Goal: Obtain resource: Obtain resource

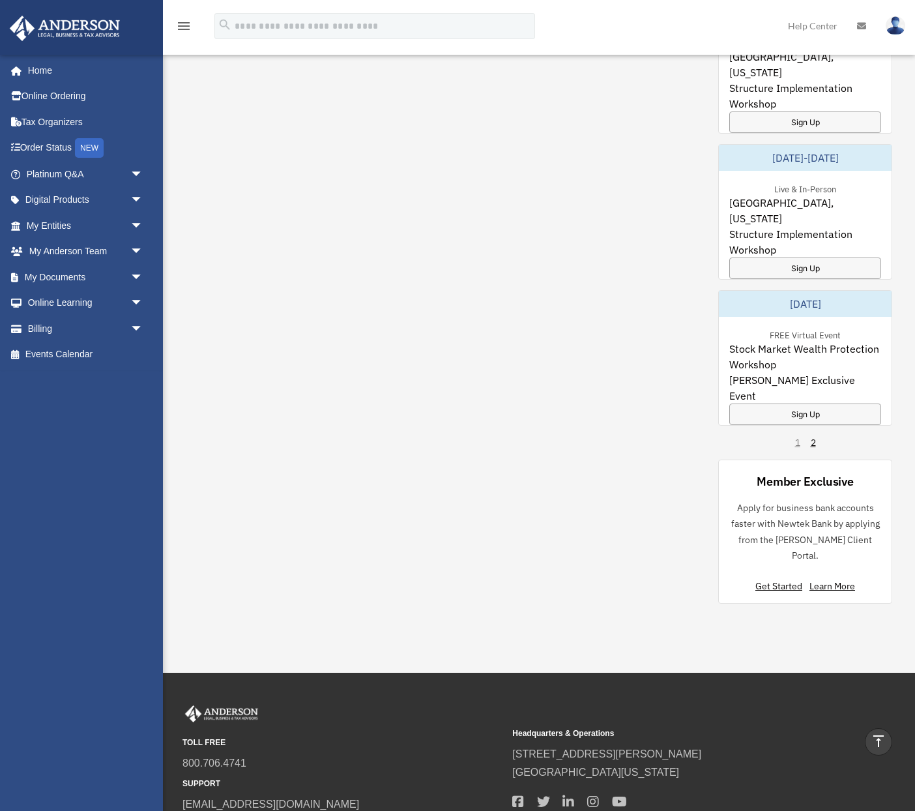
scroll to position [199, 0]
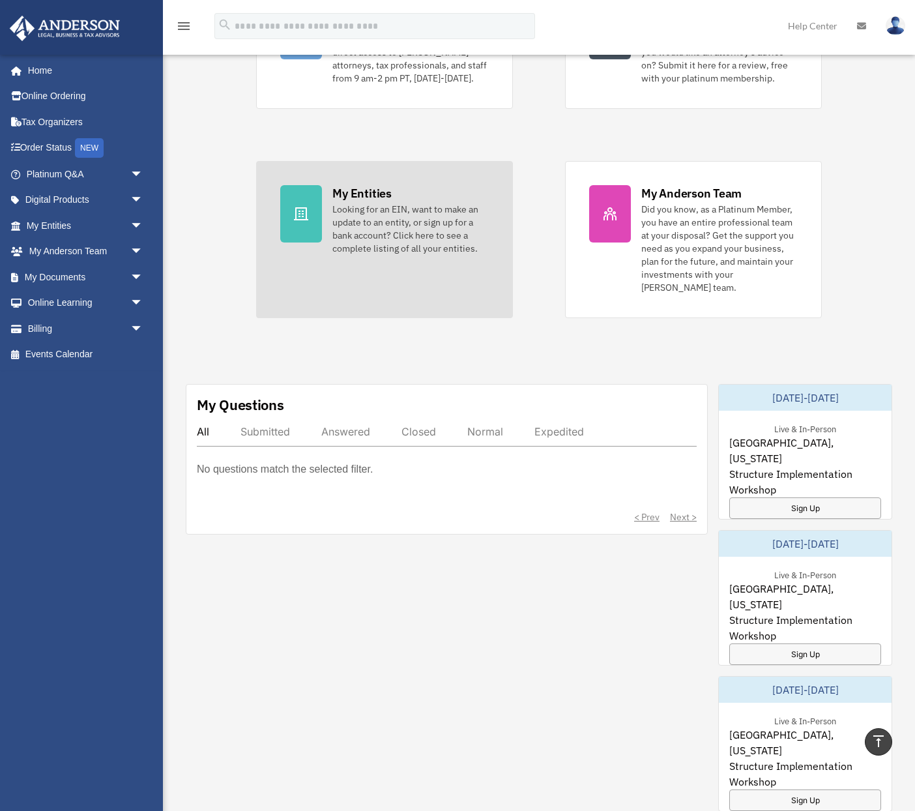
click at [375, 205] on div "Looking for an EIN, want to make an update to an entity, or sign up for a bank …" at bounding box center [410, 229] width 156 height 52
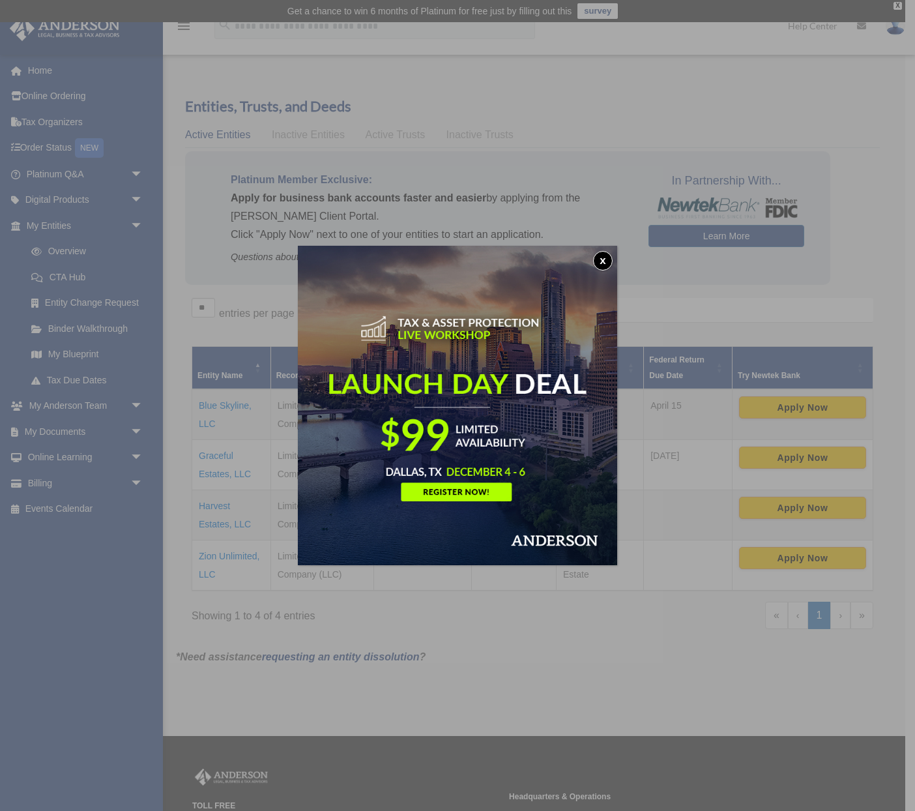
click at [599, 264] on button "x" at bounding box center [603, 261] width 20 height 20
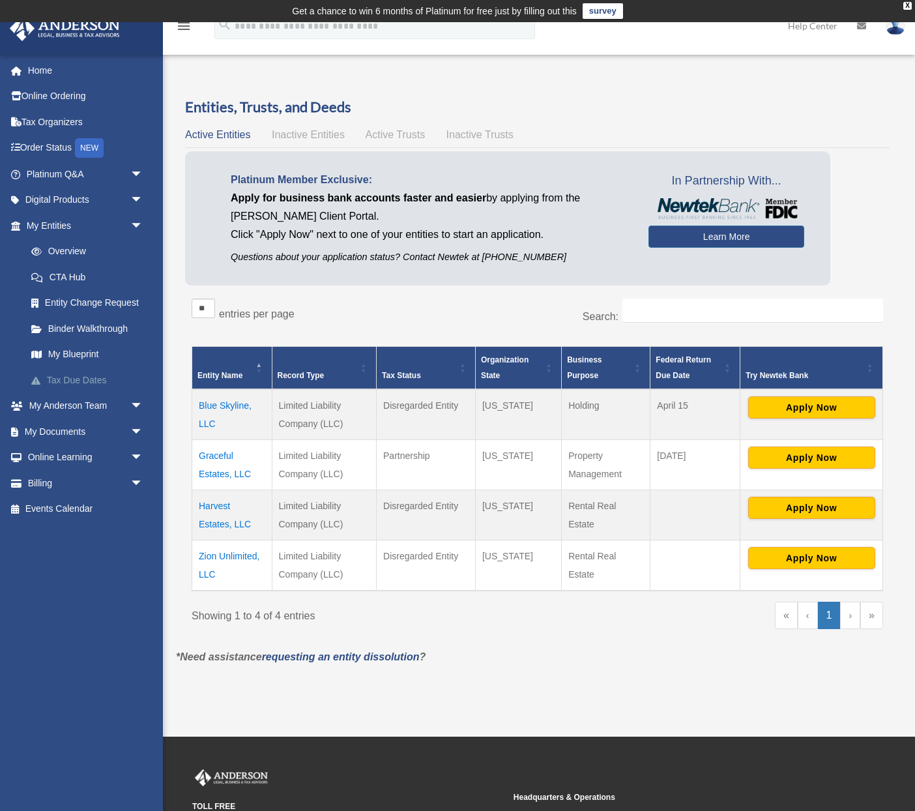
click at [90, 377] on link "Tax Due Dates" at bounding box center [90, 380] width 145 height 26
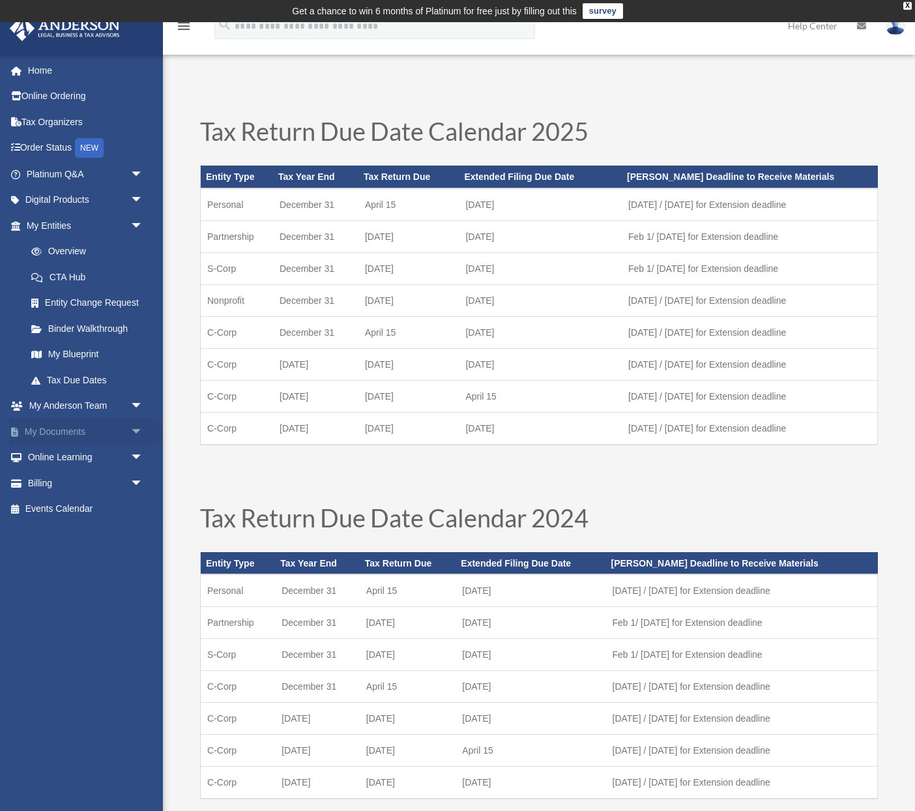
click at [130, 433] on span "arrow_drop_down" at bounding box center [143, 431] width 26 height 27
click at [64, 461] on link "Box" at bounding box center [90, 457] width 145 height 26
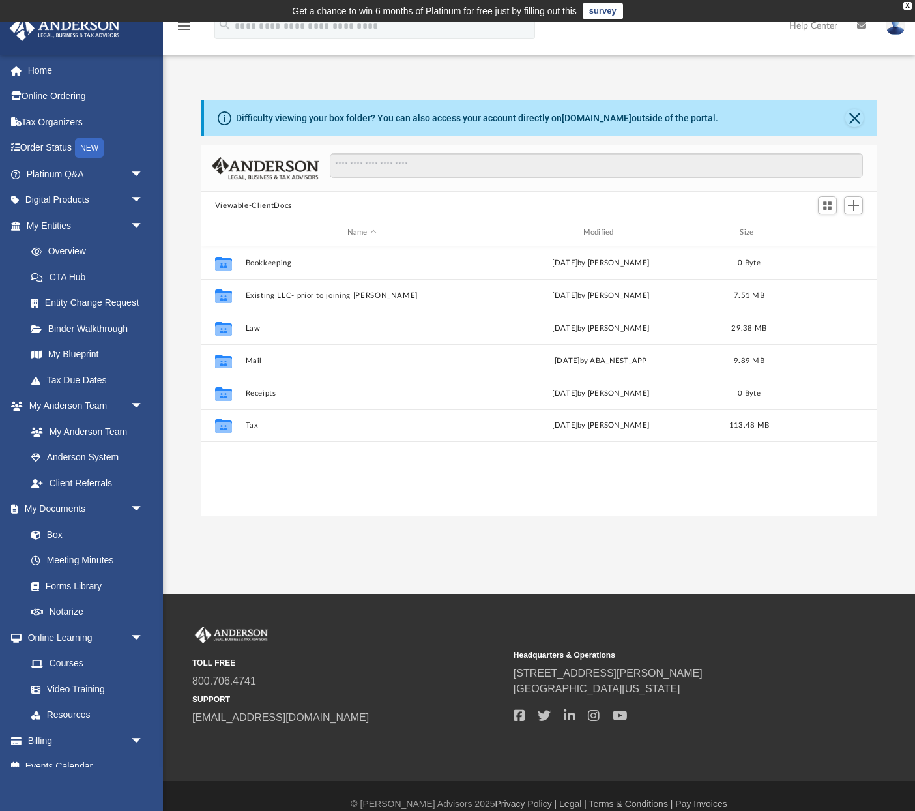
scroll to position [296, 677]
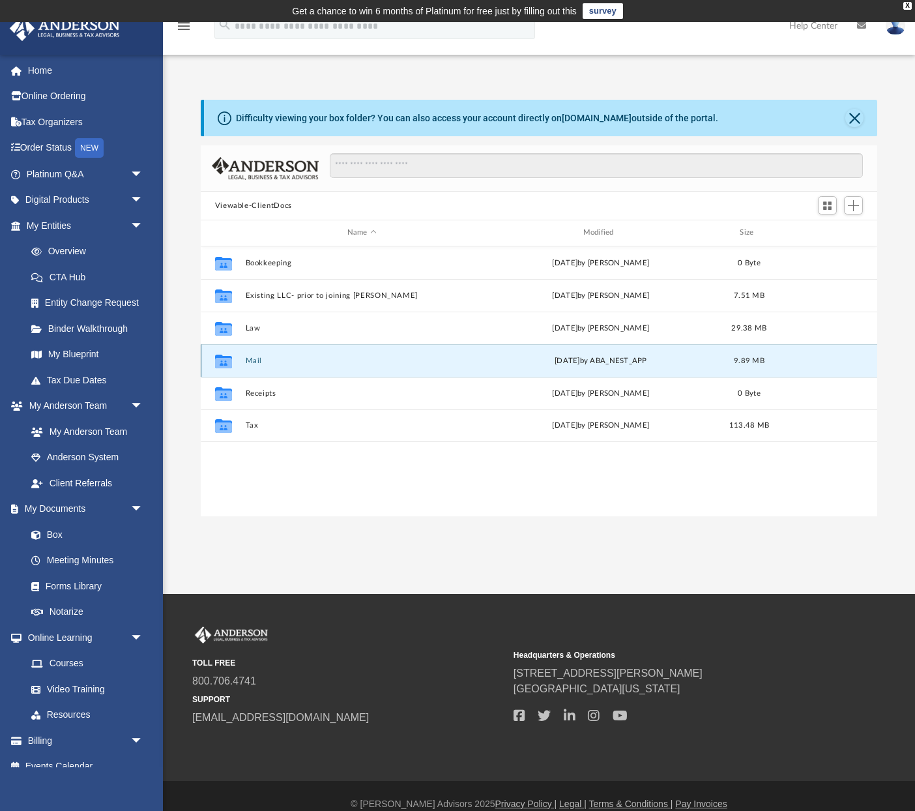
click at [261, 358] on button "Mail" at bounding box center [361, 360] width 233 height 8
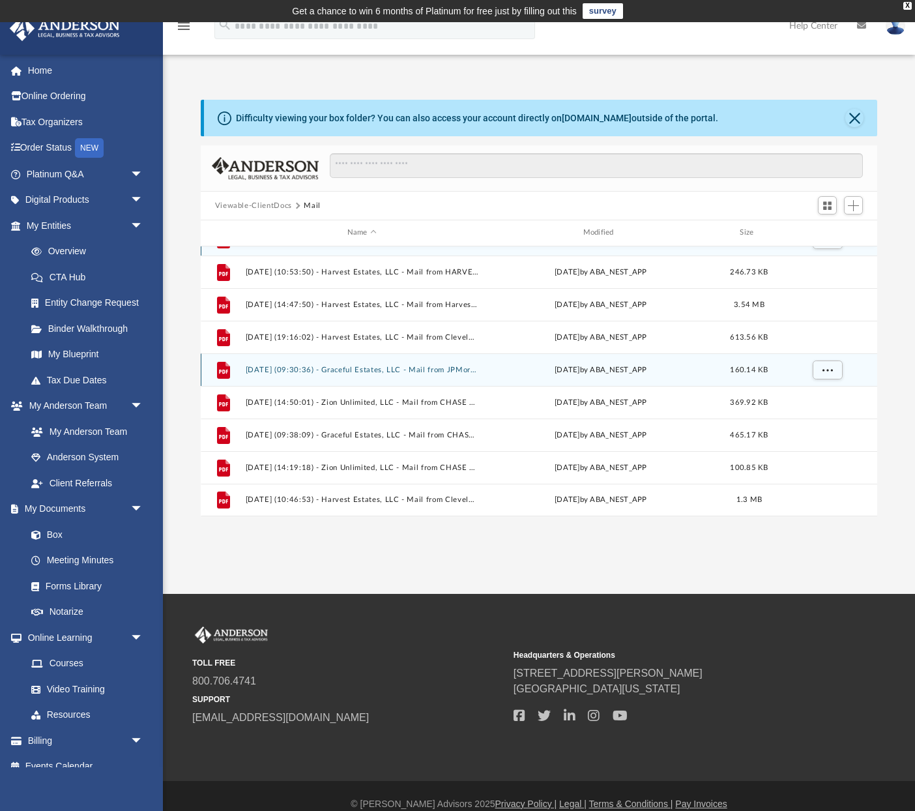
scroll to position [16, 0]
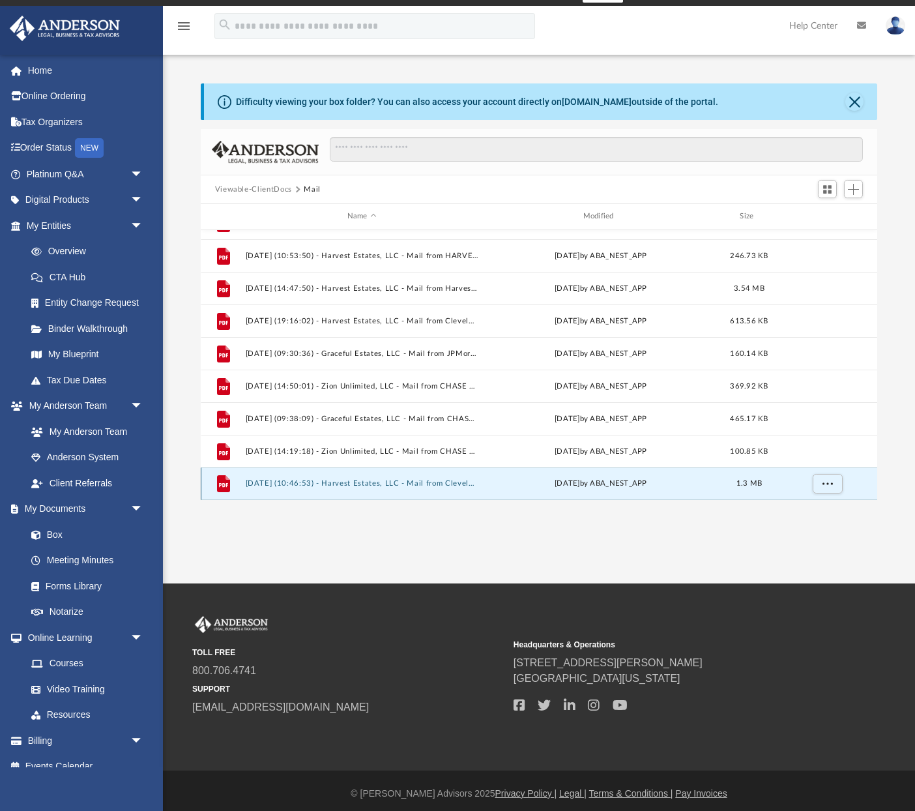
click at [398, 480] on button "2025.08.06 (10:46:53) - Harvest Estates, LLC - Mail from Cleveland County Tax C…" at bounding box center [361, 483] width 233 height 8
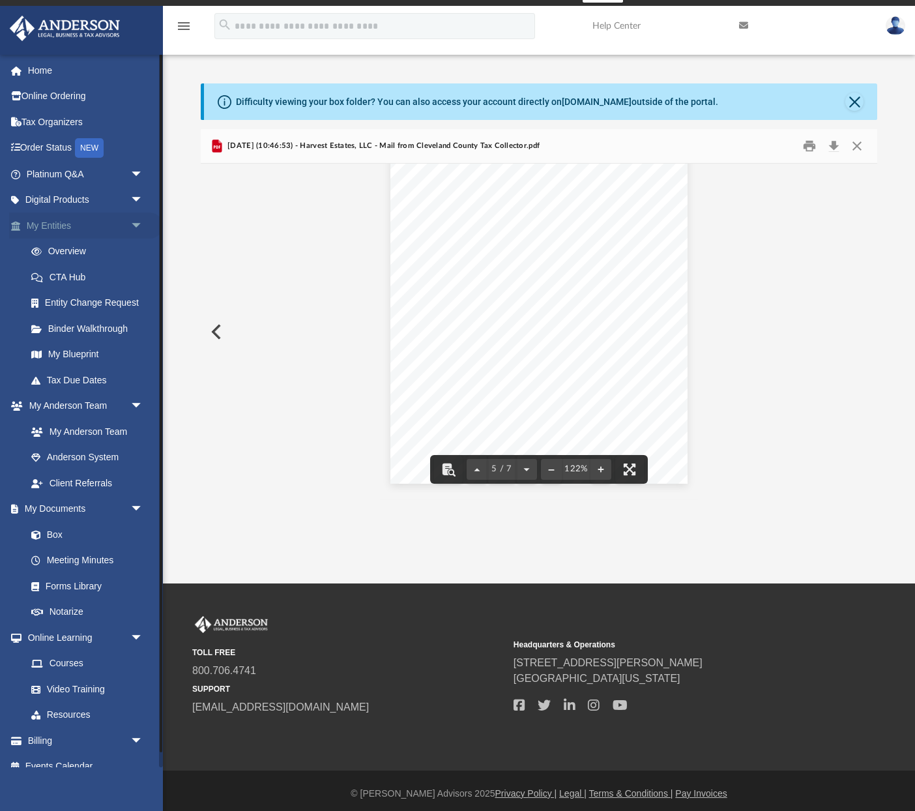
scroll to position [0, 0]
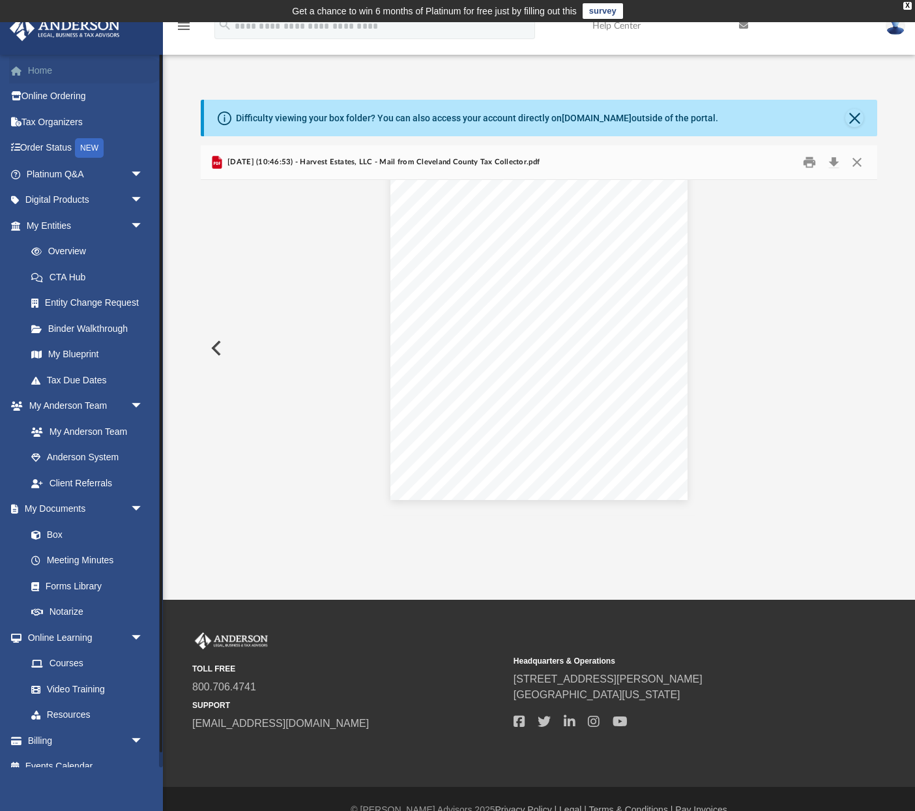
click at [47, 76] on link "Home" at bounding box center [86, 70] width 154 height 26
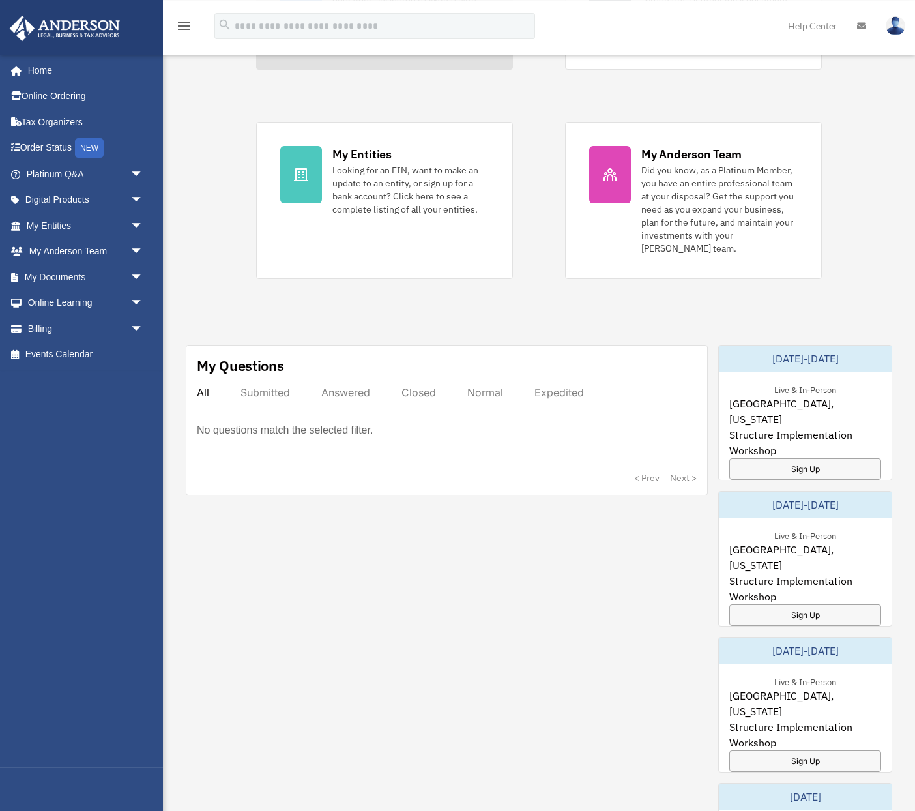
scroll to position [399, 0]
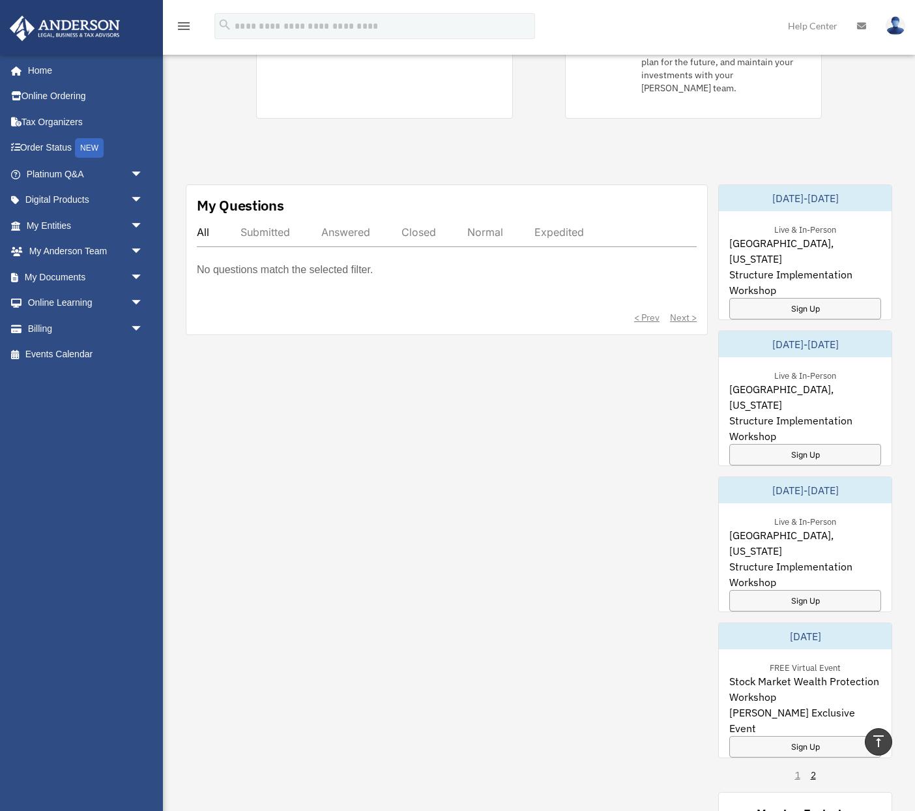
click at [264, 234] on div "Submitted" at bounding box center [265, 231] width 50 height 13
click at [201, 231] on div "All" at bounding box center [203, 231] width 12 height 13
click at [425, 143] on div "Exciting News: Introducing Order Status Tracking! Based on your feedback, we're…" at bounding box center [539, 322] width 772 height 1293
click at [252, 234] on div "Submitted" at bounding box center [265, 231] width 50 height 13
click at [347, 233] on div "Answered" at bounding box center [345, 231] width 49 height 13
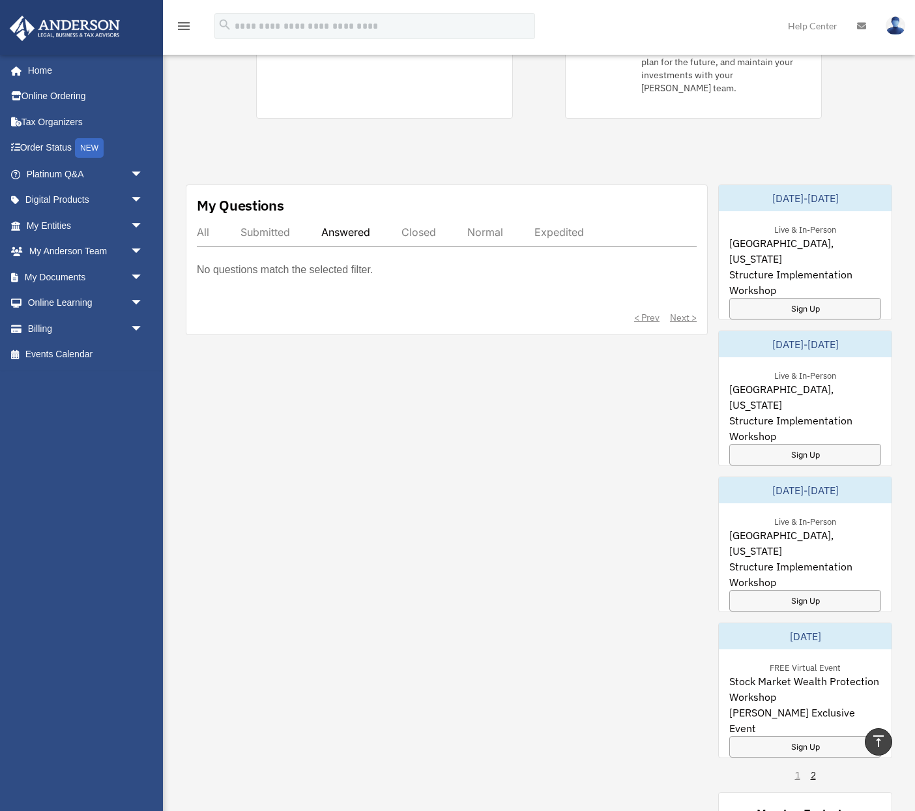
click at [446, 220] on div "My Questions All Submitted Answered Closed Normal Expedited No questions match …" at bounding box center [447, 259] width 522 height 151
click at [426, 237] on div "Closed" at bounding box center [418, 231] width 35 height 13
click at [48, 70] on link "Home" at bounding box center [86, 70] width 154 height 26
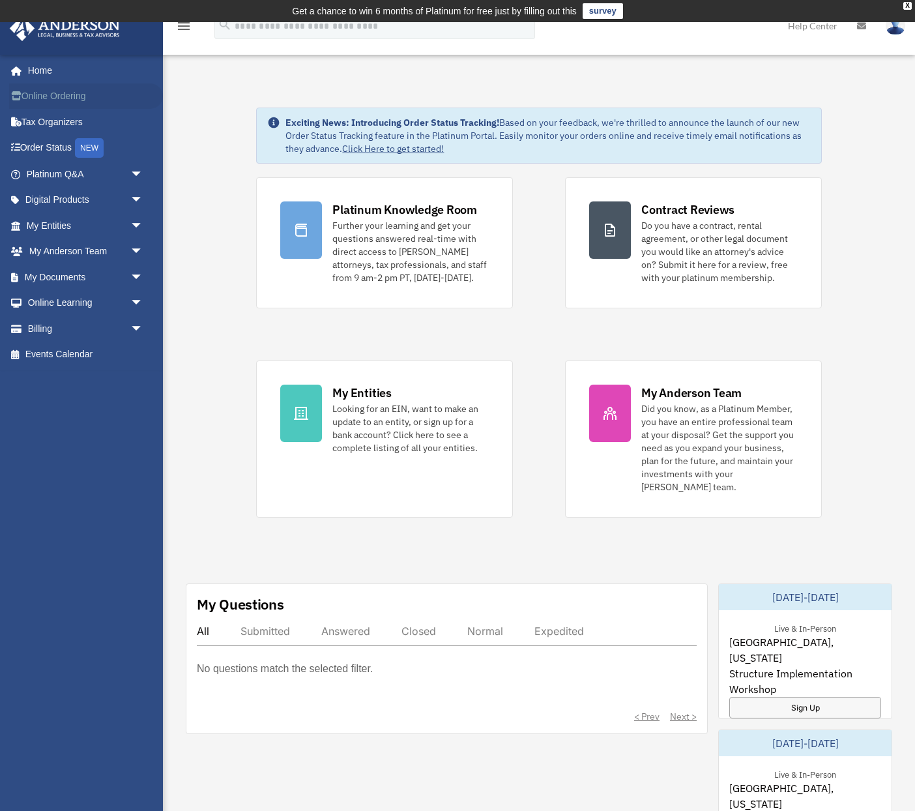
click at [70, 93] on link "Online Ordering" at bounding box center [86, 96] width 154 height 26
click at [136, 173] on span "arrow_drop_down" at bounding box center [143, 174] width 26 height 27
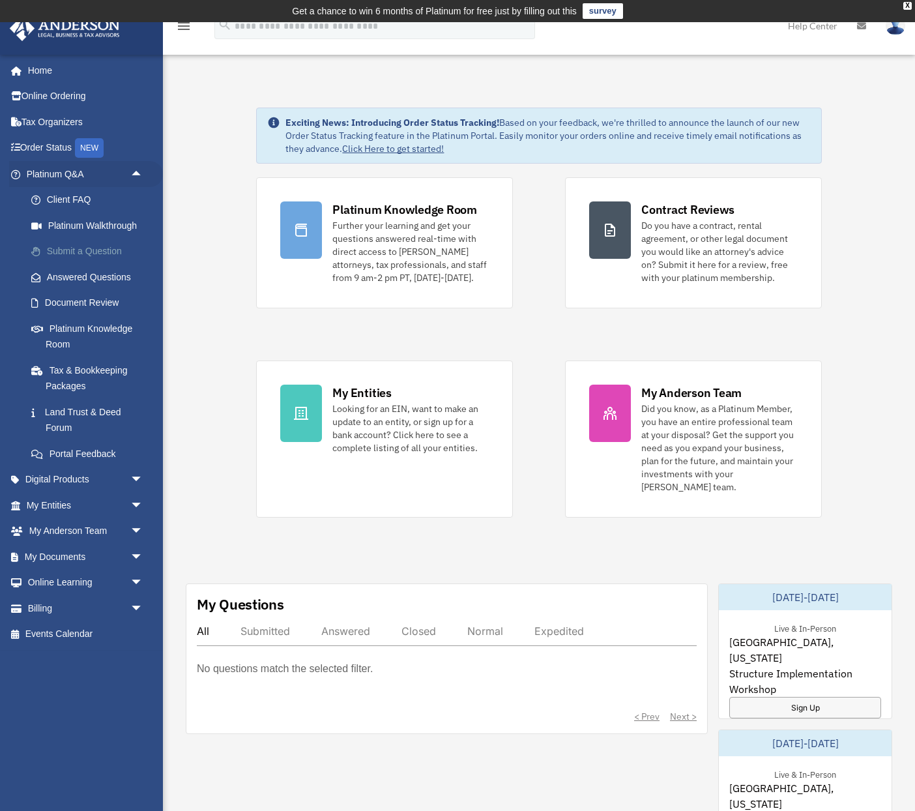
click at [93, 253] on link "Submit a Question" at bounding box center [90, 252] width 145 height 26
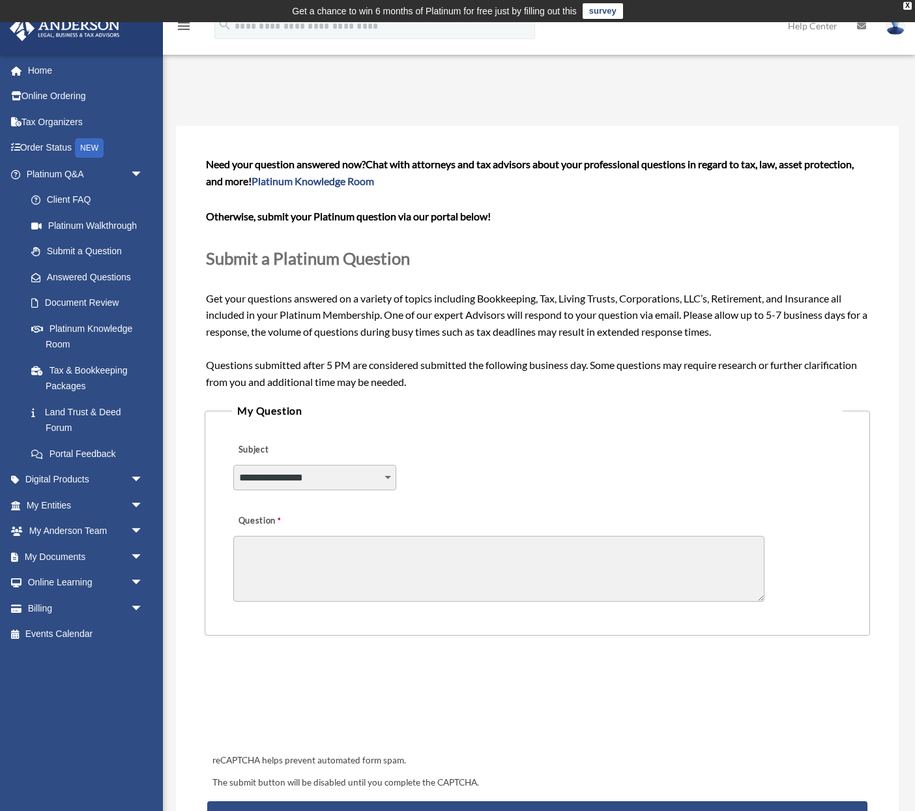
click at [233, 465] on select "**********" at bounding box center [314, 477] width 163 height 25
select select "******"
click option "**********" at bounding box center [0, 0] width 0 height 0
click at [340, 561] on textarea "Question" at bounding box center [498, 569] width 531 height 66
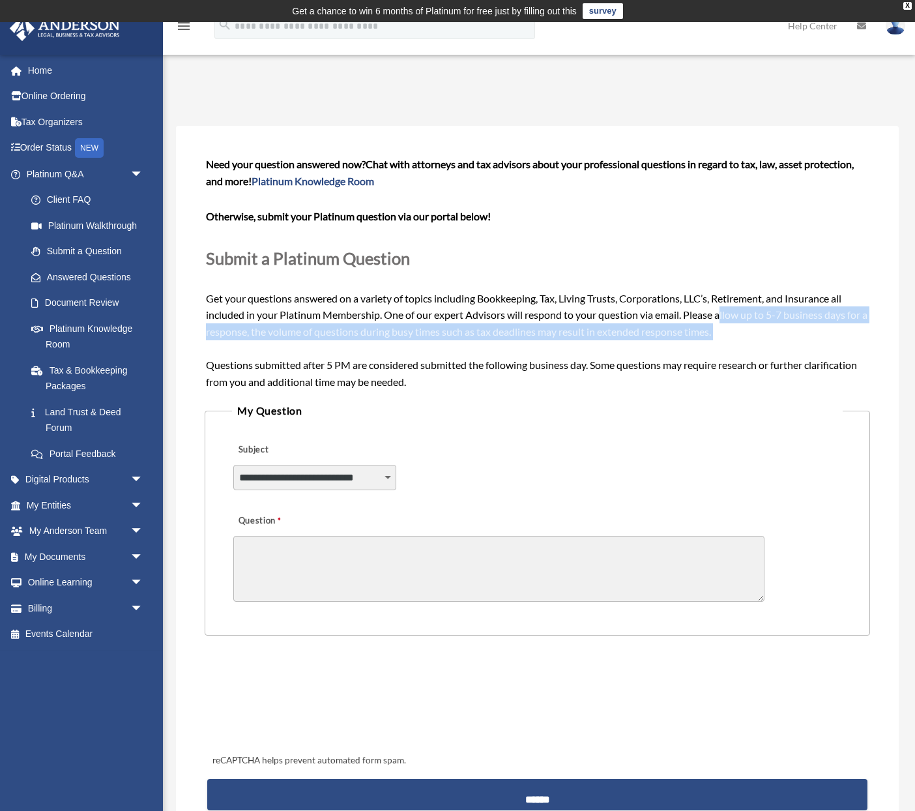
drag, startPoint x: 725, startPoint y: 319, endPoint x: 569, endPoint y: 340, distance: 157.9
click at [569, 340] on div "Need your question answered now? Chat with attorneys and tax advisors about you…" at bounding box center [537, 273] width 662 height 234
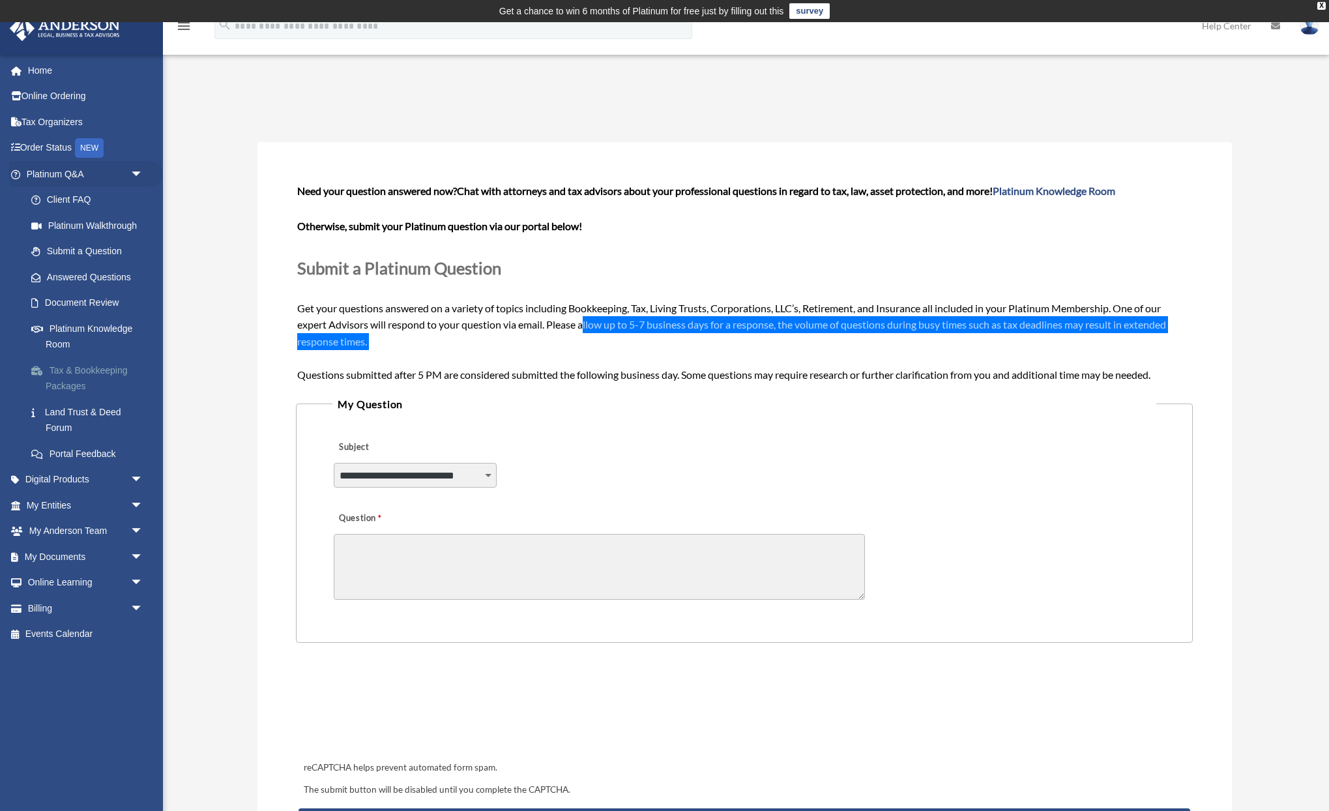
click at [100, 375] on link "Tax & Bookkeeping Packages" at bounding box center [90, 378] width 145 height 42
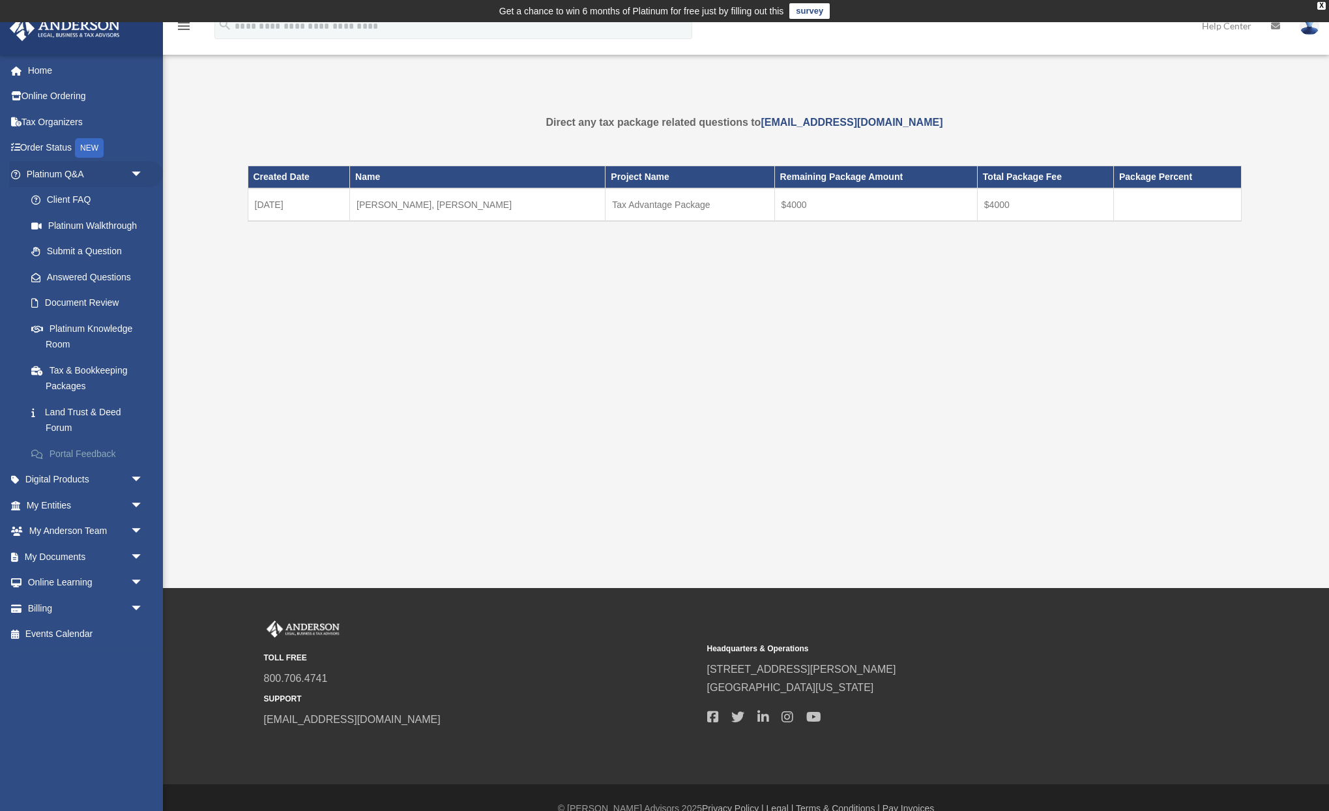
scroll to position [22, 0]
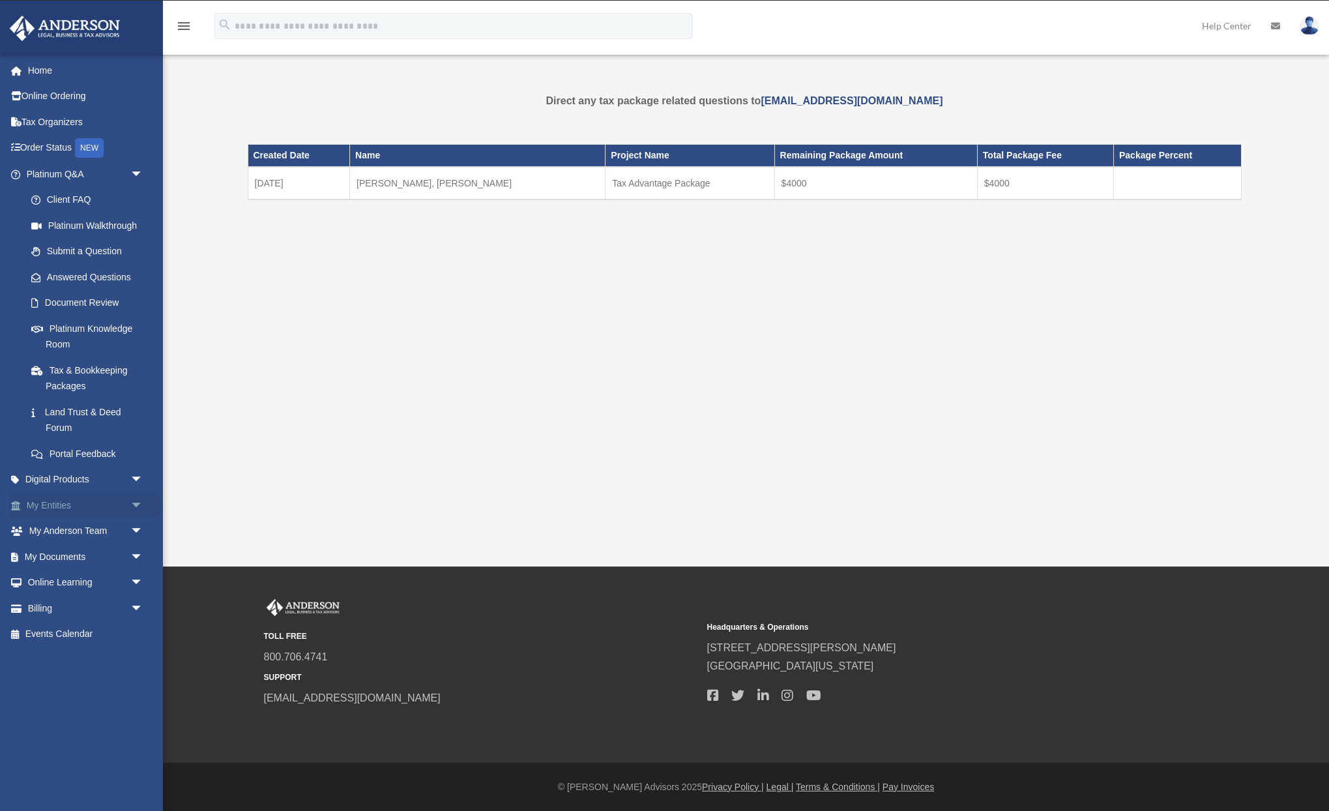
click at [135, 503] on span "arrow_drop_down" at bounding box center [143, 505] width 26 height 27
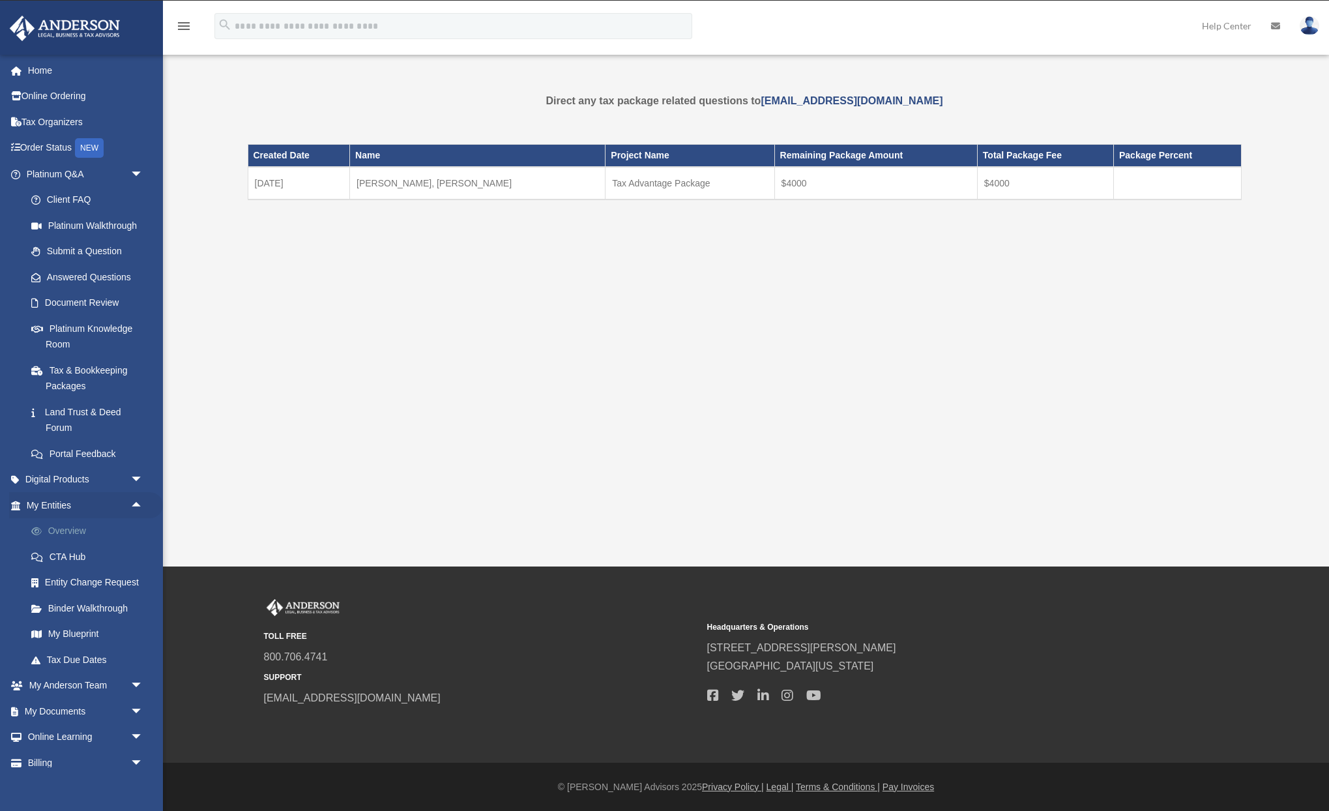
click at [65, 525] on link "Overview" at bounding box center [90, 531] width 145 height 26
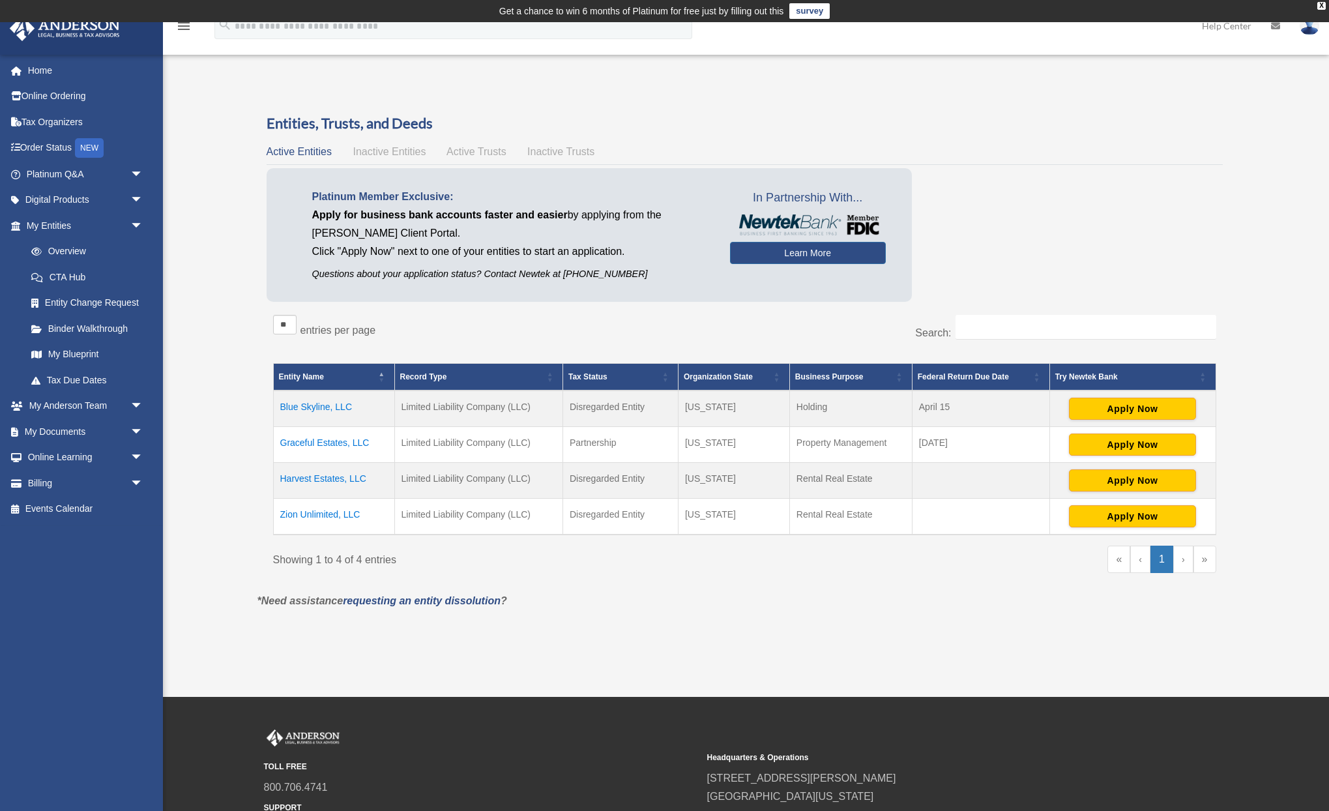
click at [312, 441] on td "Graceful Estates, LLC" at bounding box center [333, 444] width 121 height 36
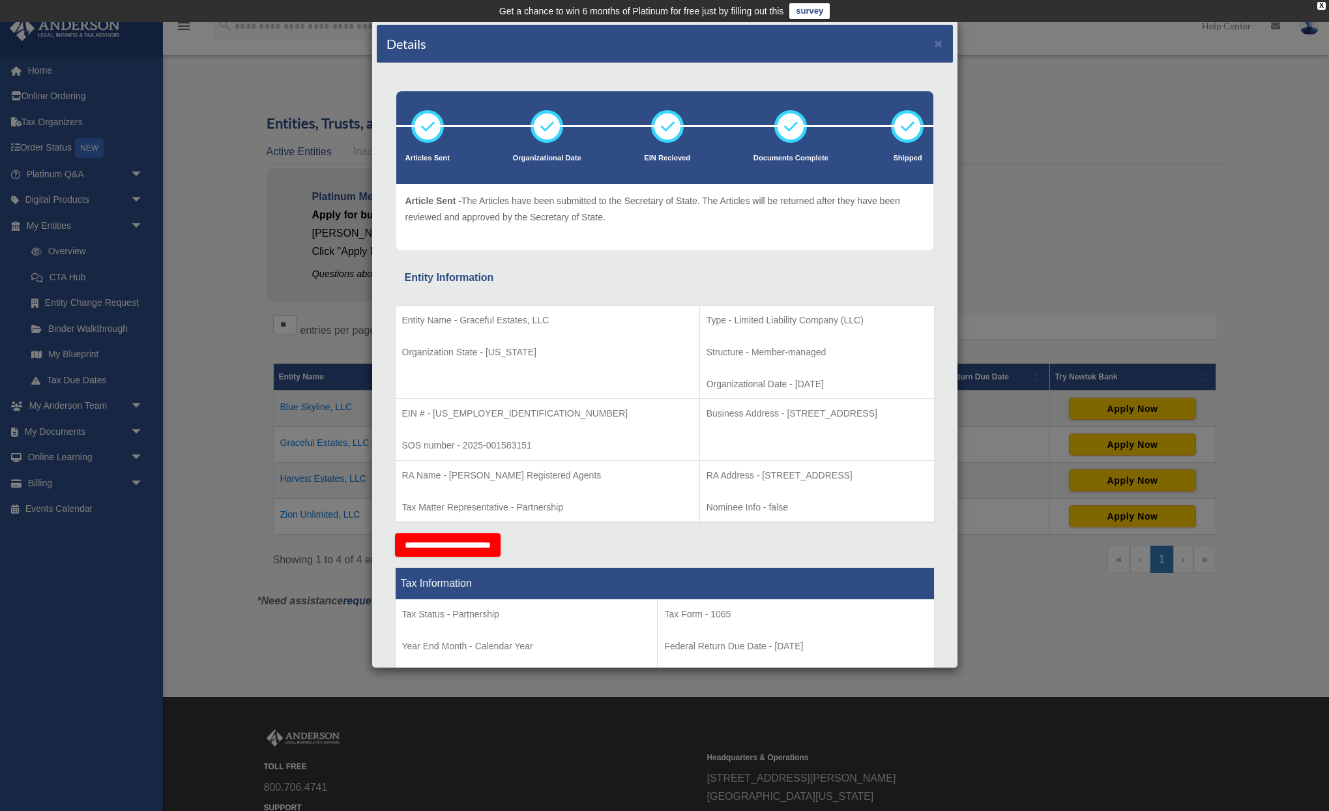
drag, startPoint x: 406, startPoint y: 508, endPoint x: 709, endPoint y: 505, distance: 303.0
click at [709, 505] on tr "RA Name - Anderson Registered Agents Tax Matter Representative - Partnership RA…" at bounding box center [664, 491] width 539 height 62
click at [730, 504] on p "Nominee Info - false" at bounding box center [816, 507] width 221 height 16
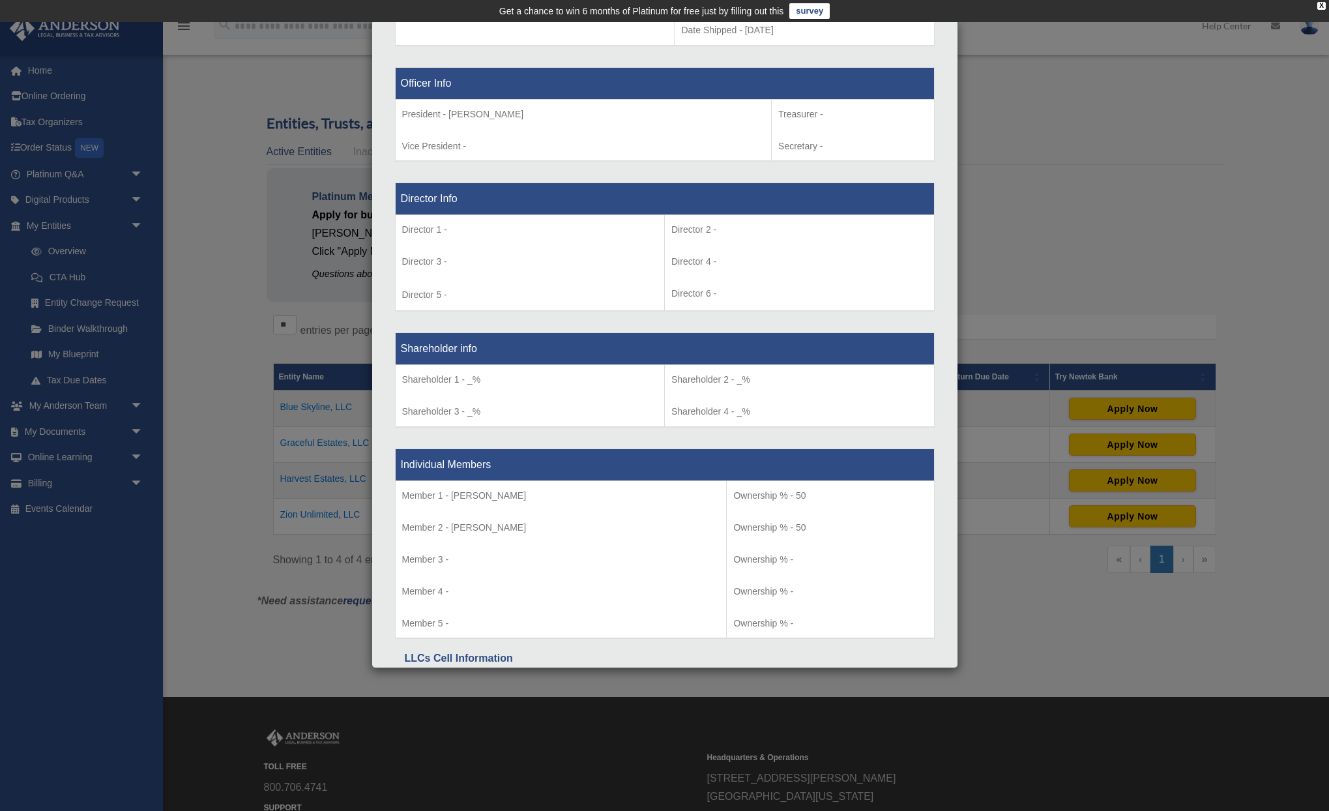
scroll to position [923, 0]
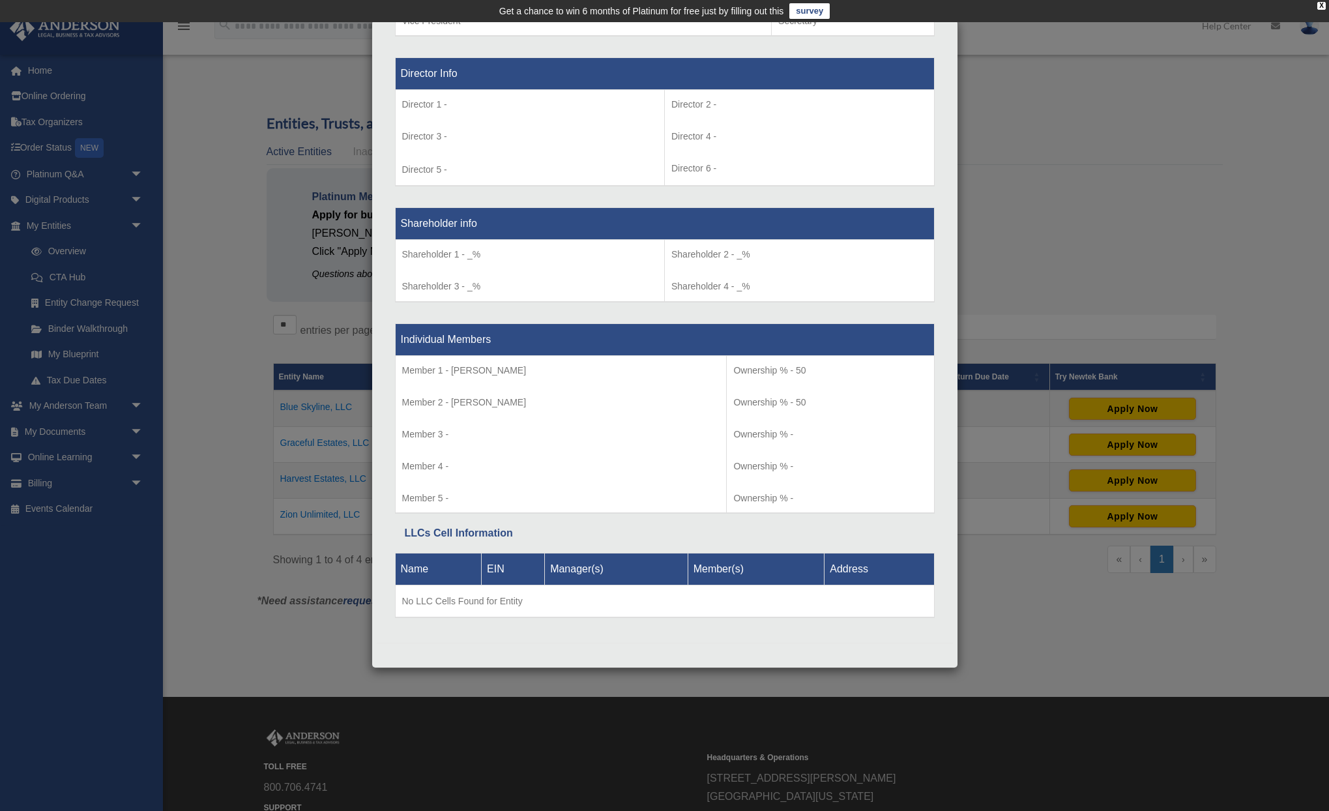
click at [1100, 208] on div "Details × Articles Sent Organizational Date" at bounding box center [664, 405] width 1329 height 811
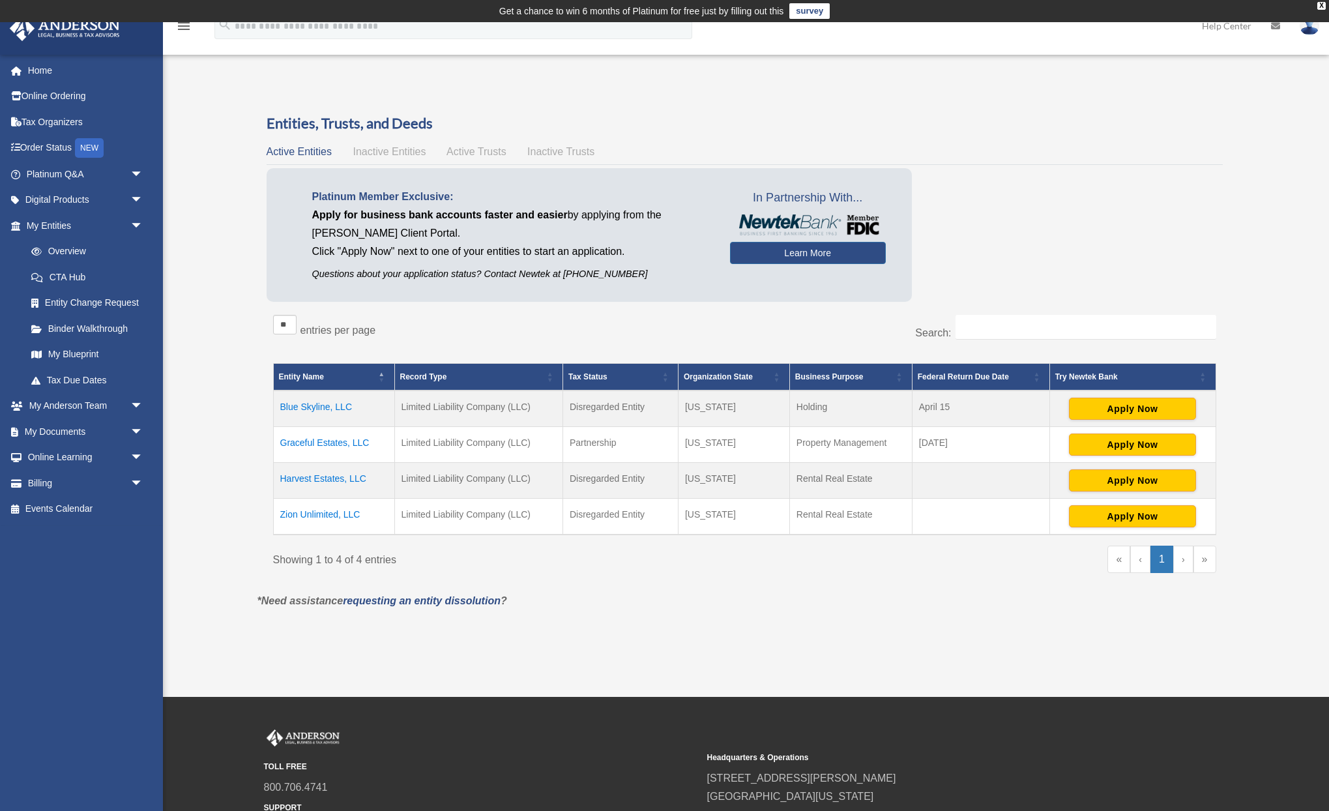
click at [310, 403] on td "Blue Skyline, LLC" at bounding box center [333, 408] width 121 height 36
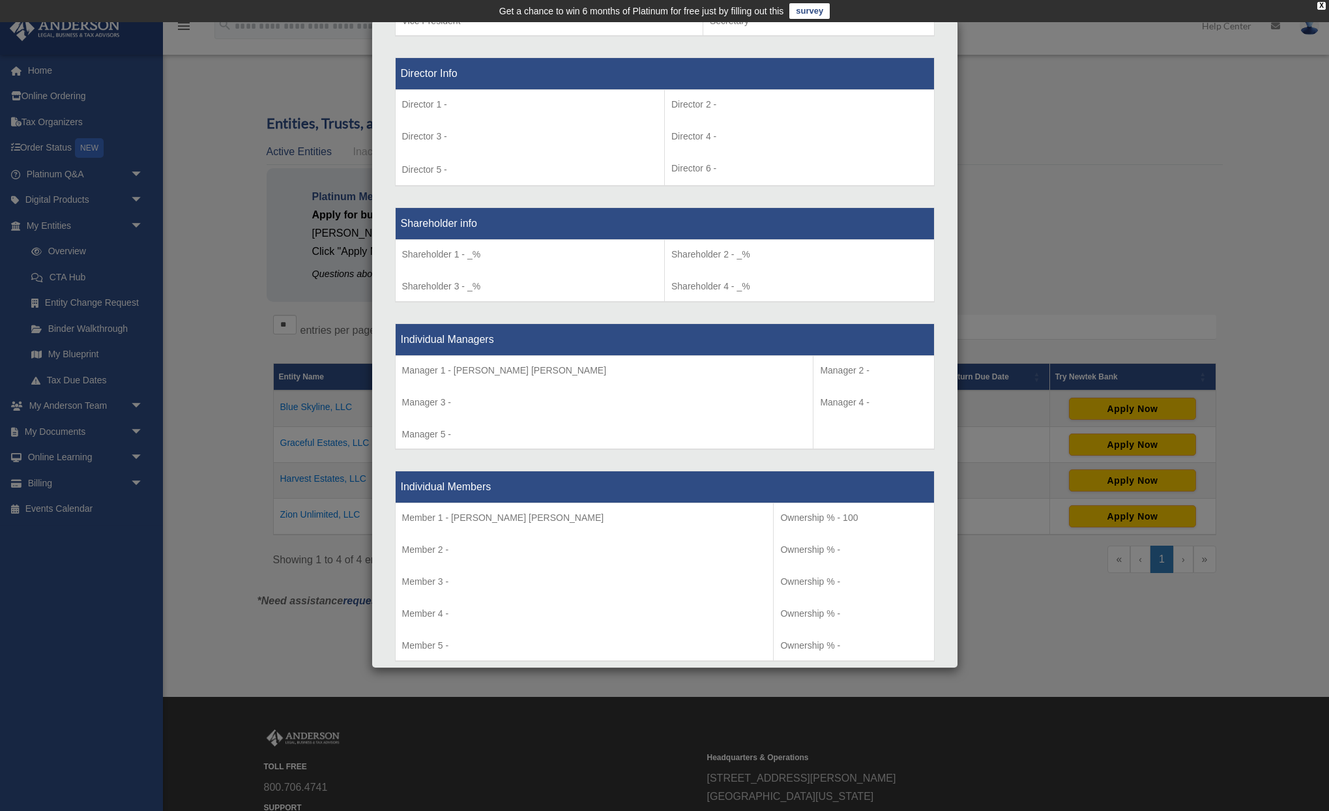
drag, startPoint x: 631, startPoint y: 351, endPoint x: 745, endPoint y: 357, distance: 113.5
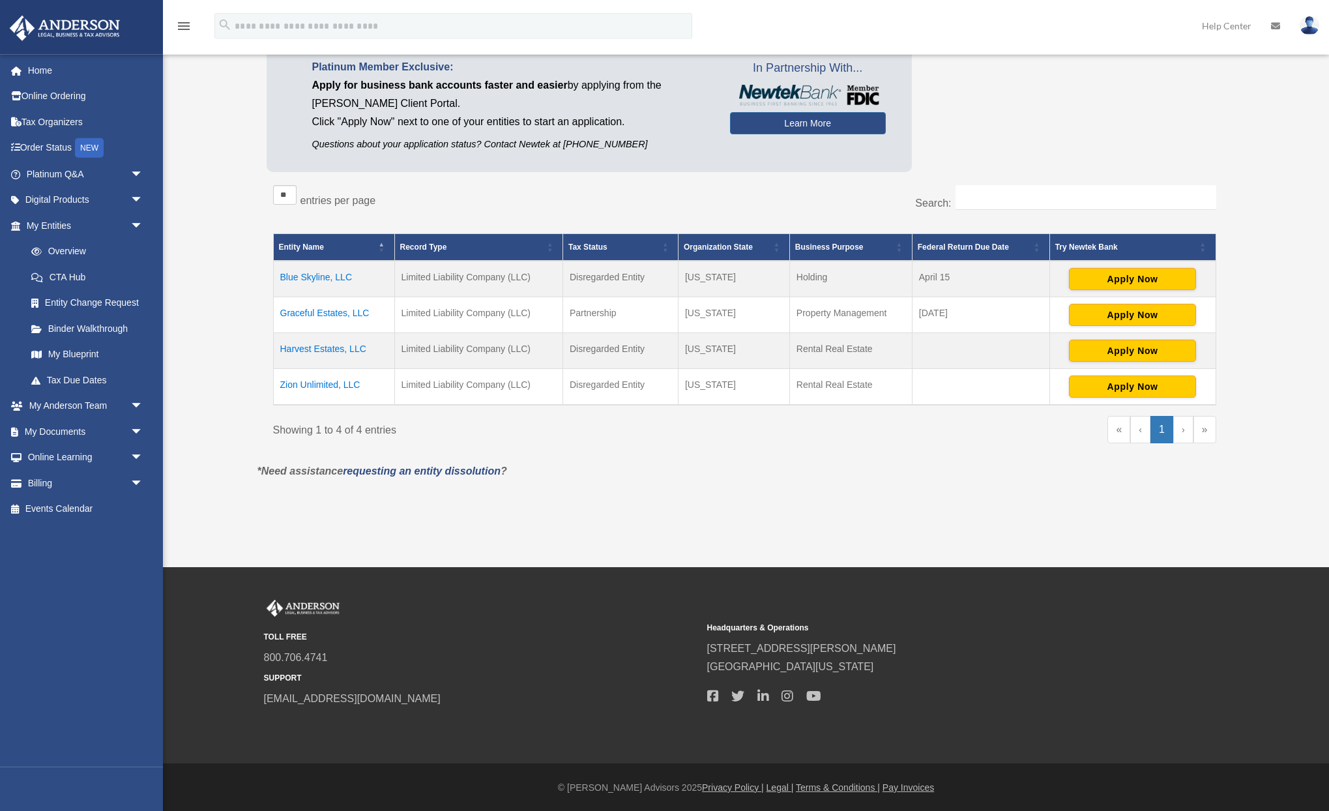
scroll to position [130, 0]
click at [320, 348] on td "Harvest Estates, LLC" at bounding box center [333, 350] width 121 height 36
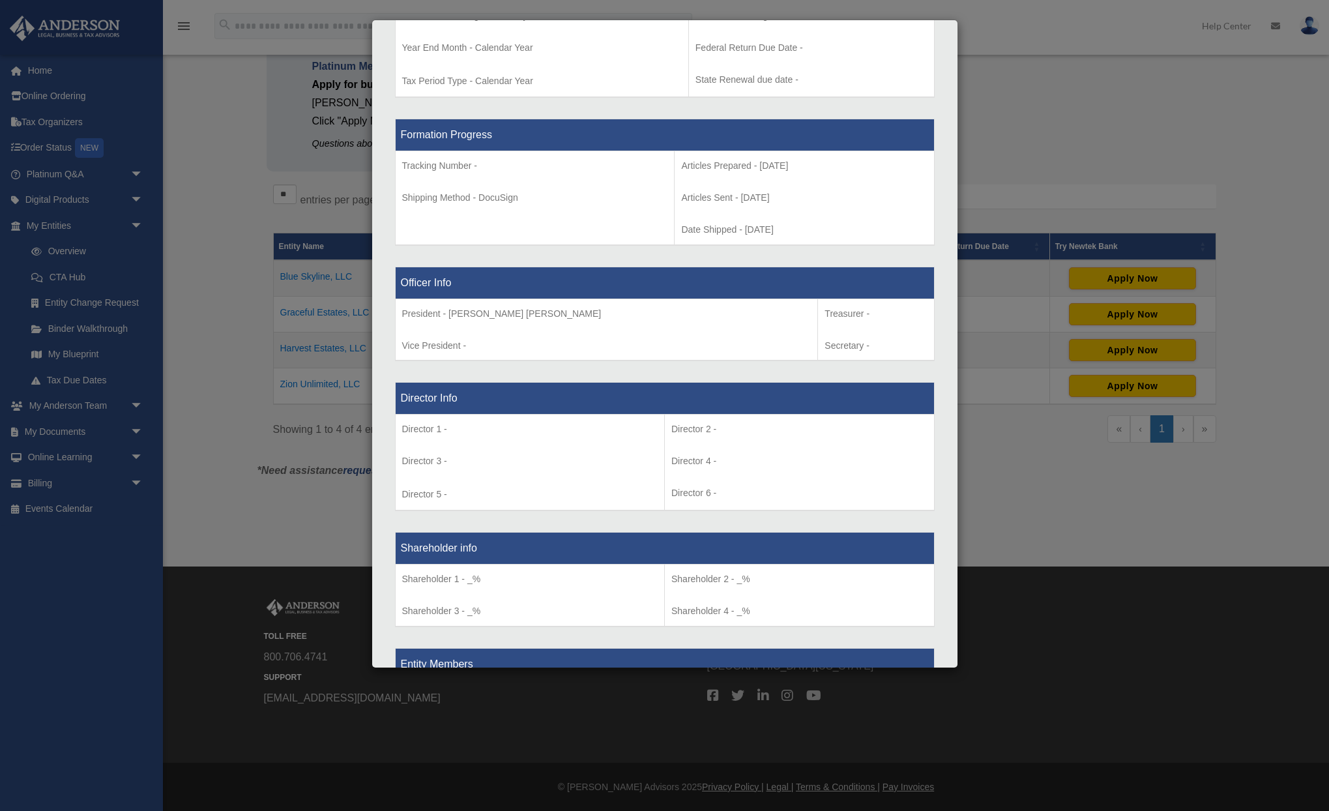
scroll to position [891, 0]
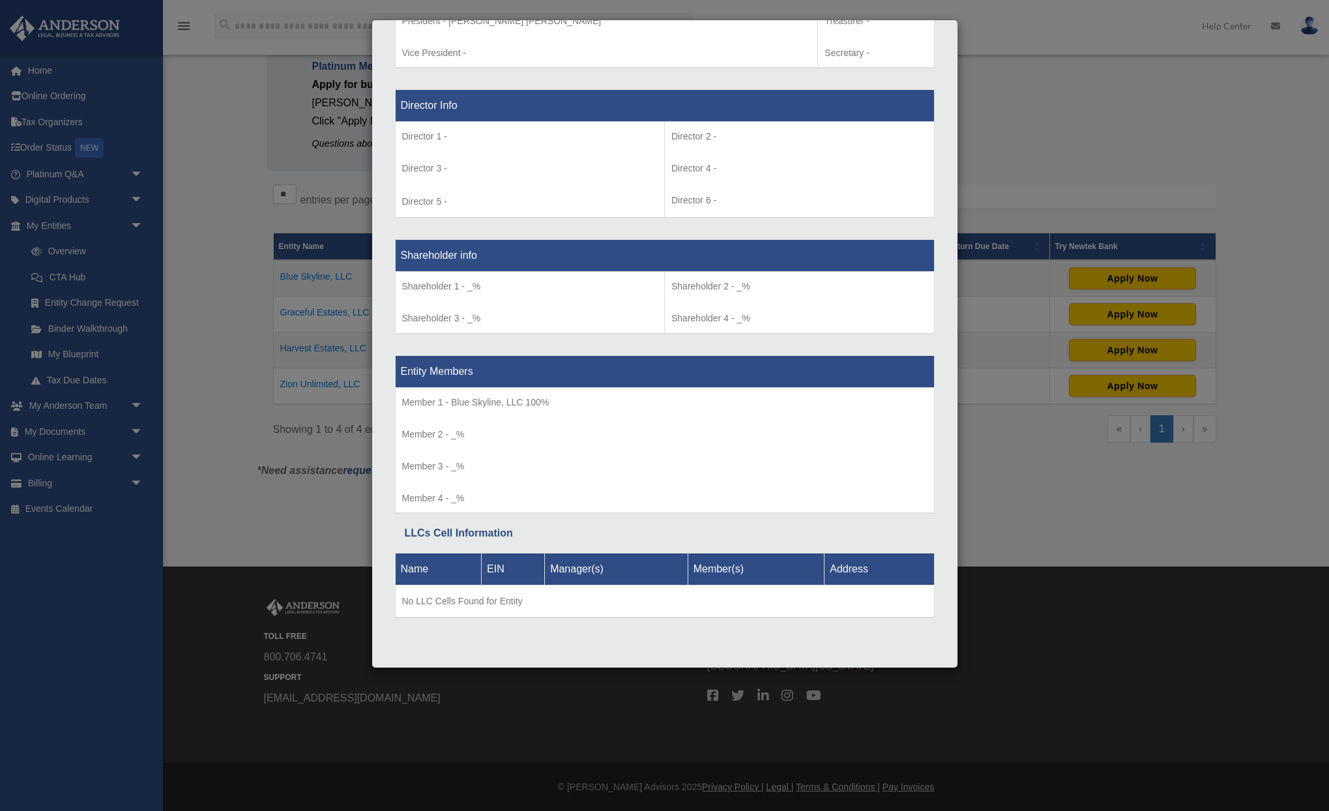
click at [991, 76] on div "Details × Articles Sent Organizational Date" at bounding box center [664, 405] width 1329 height 811
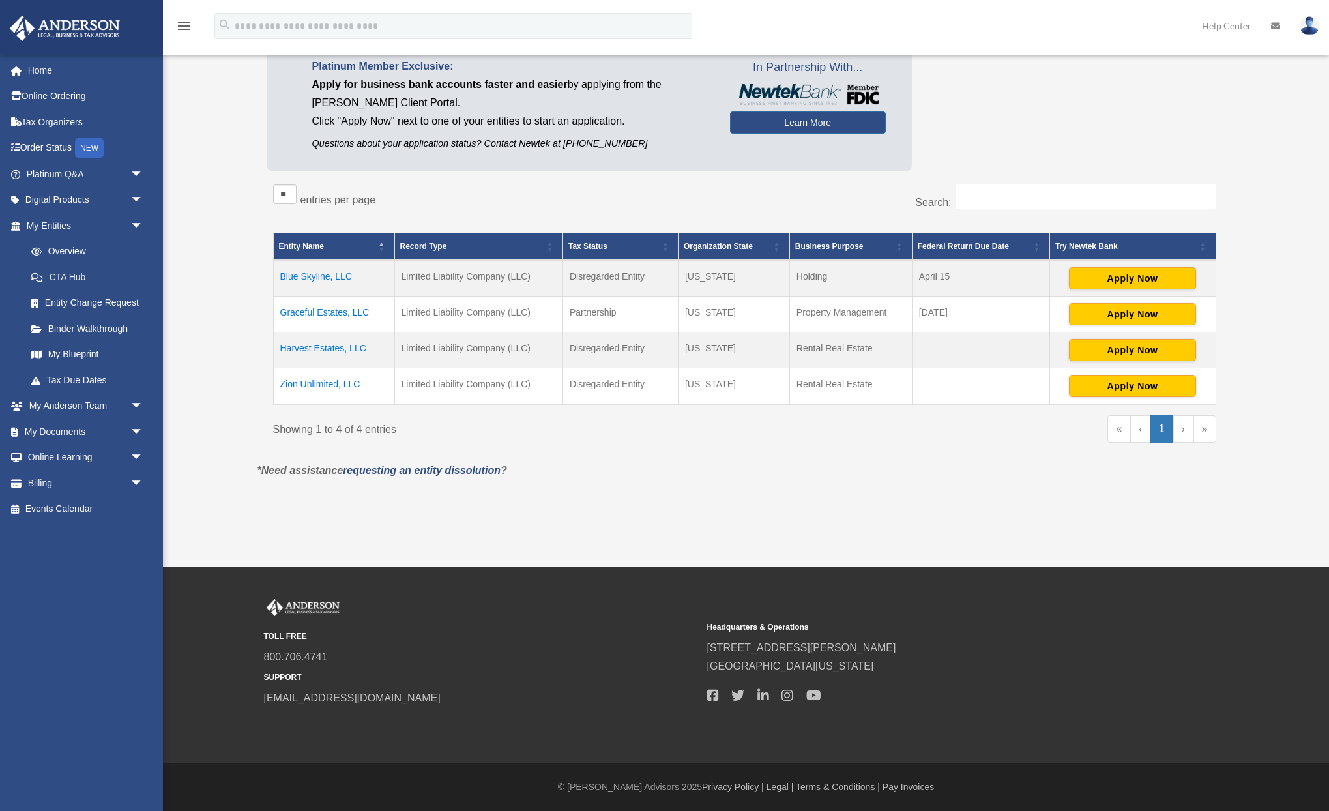
click at [323, 274] on td "Blue Skyline, LLC" at bounding box center [333, 278] width 121 height 36
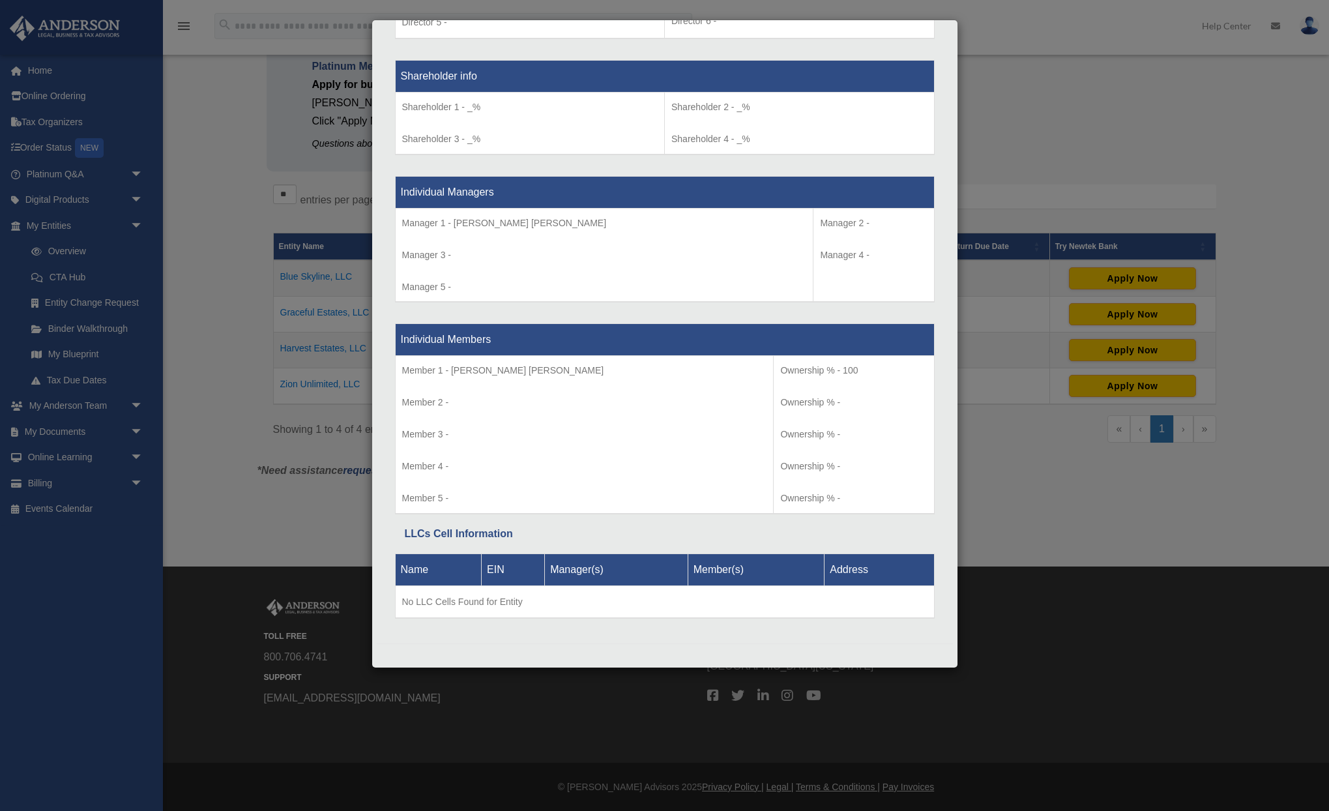
scroll to position [1071, 0]
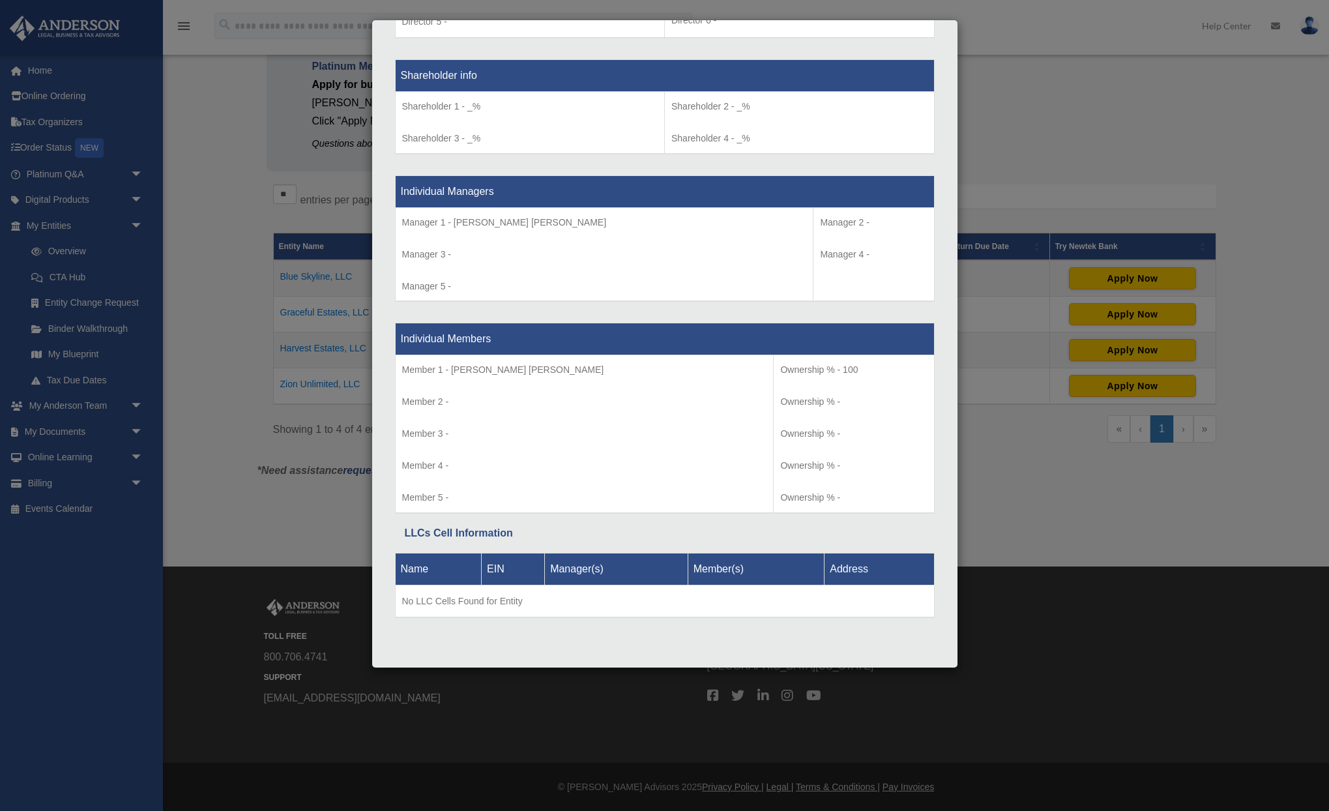
click at [220, 326] on div "Details × Articles Sent Organizational Date" at bounding box center [664, 405] width 1329 height 811
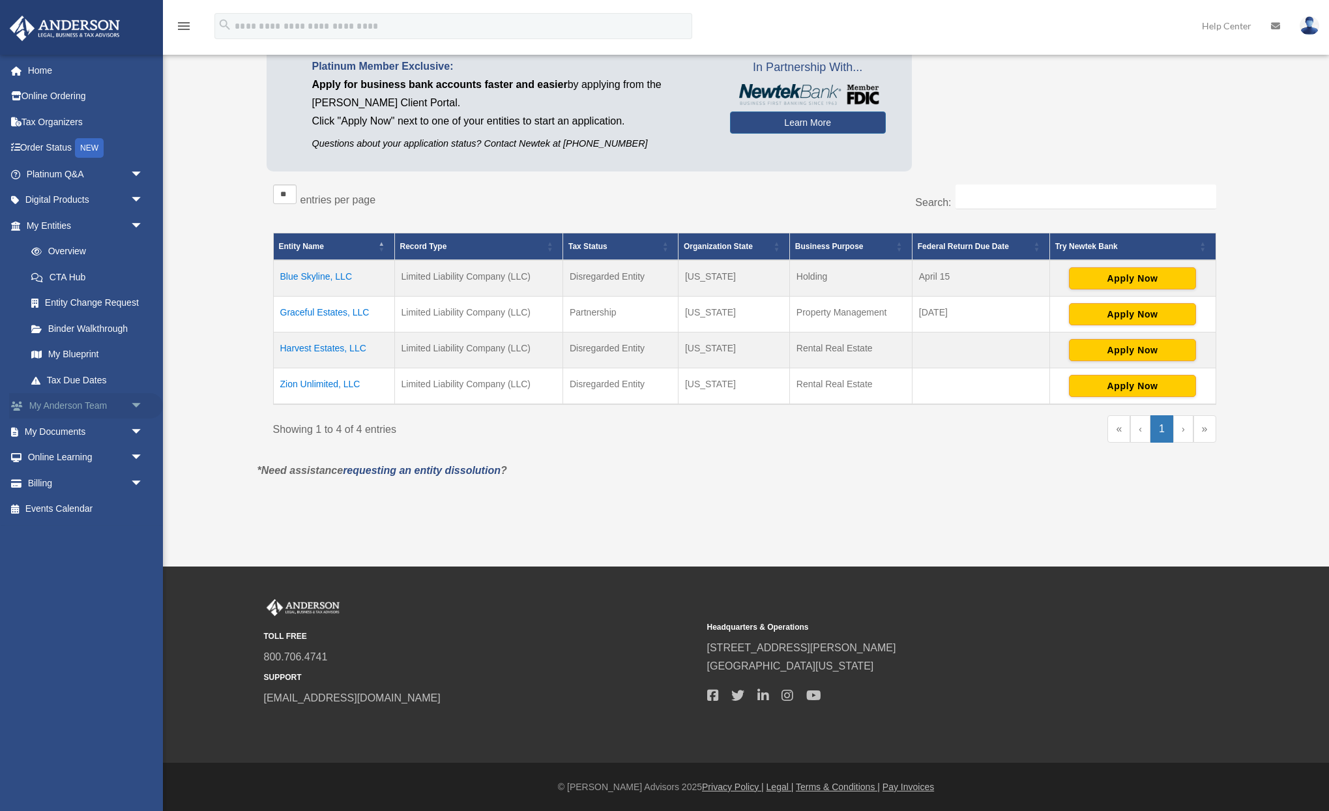
click at [119, 403] on link "My Anderson Team arrow_drop_down" at bounding box center [86, 406] width 154 height 26
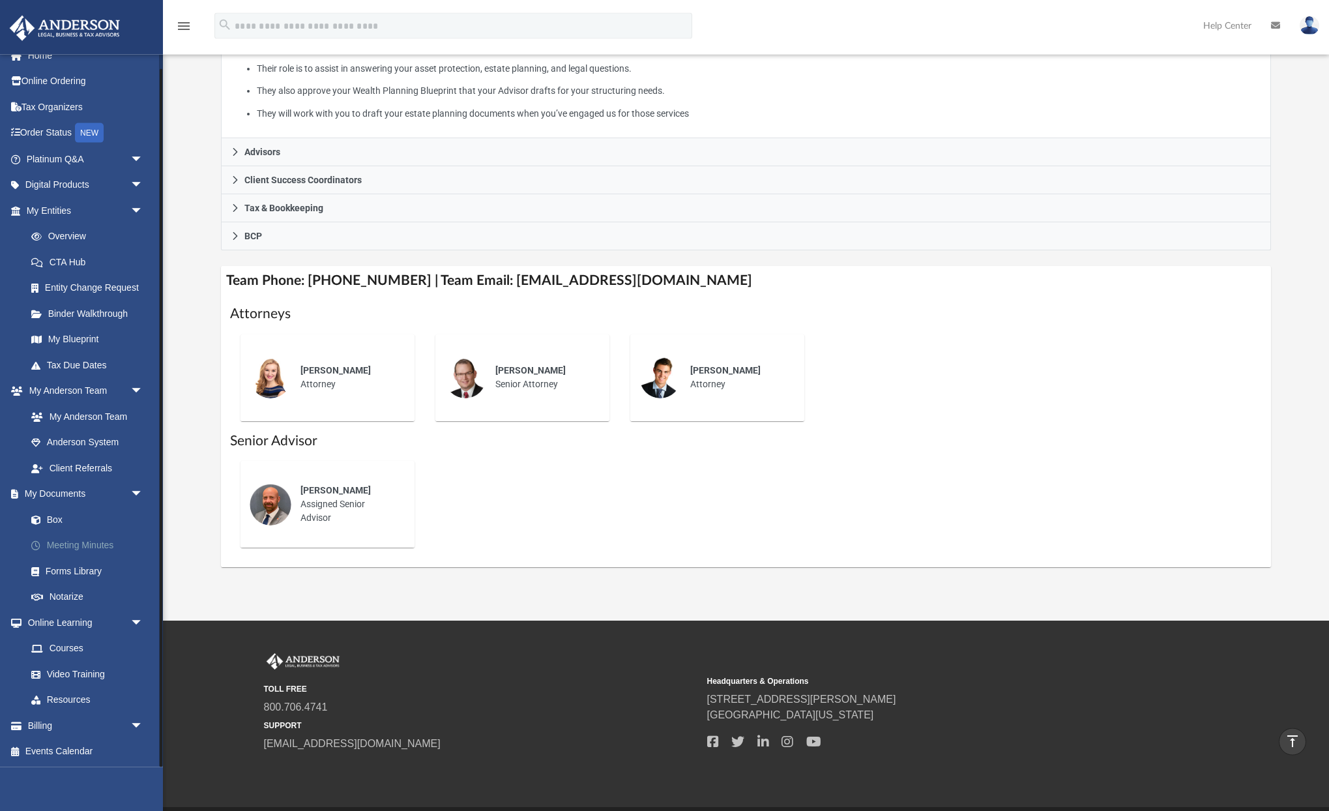
scroll to position [344, 0]
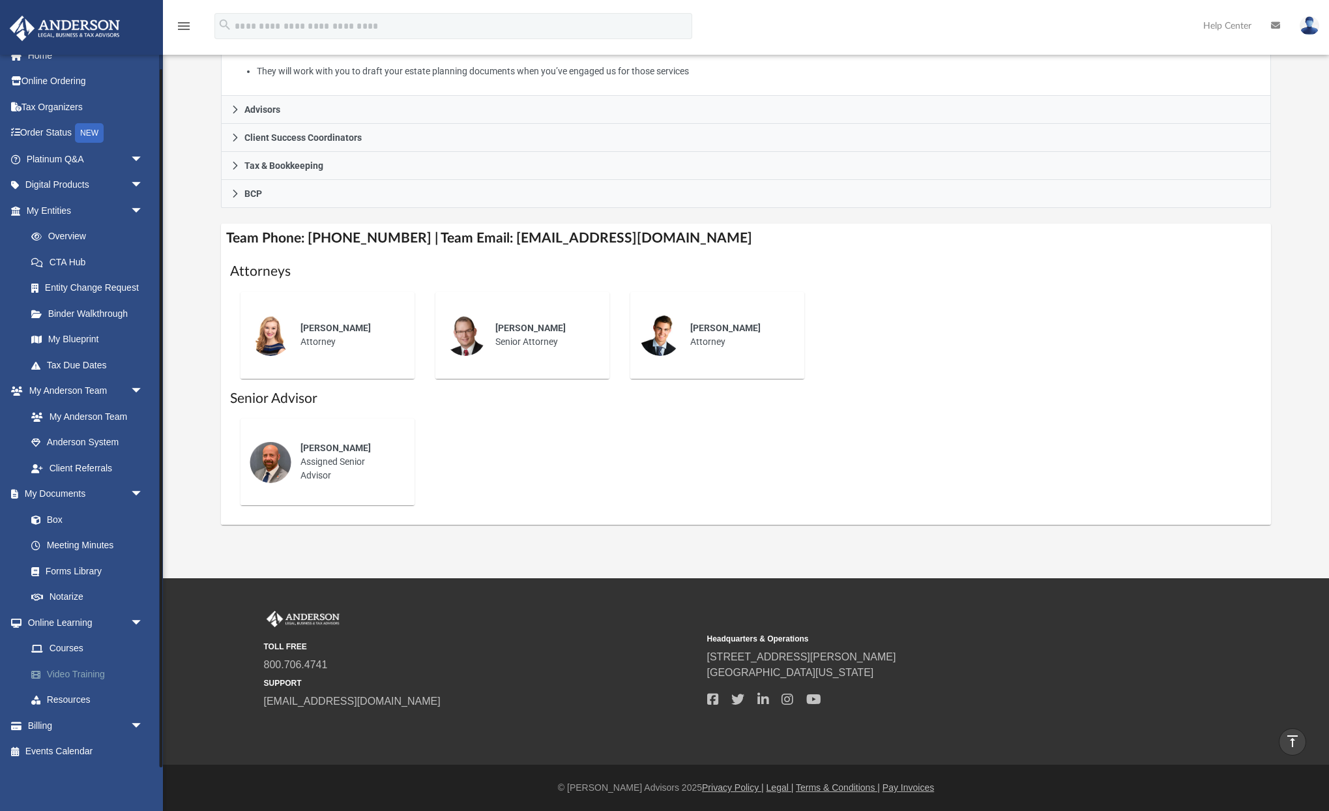
click at [91, 673] on link "Video Training" at bounding box center [90, 674] width 145 height 26
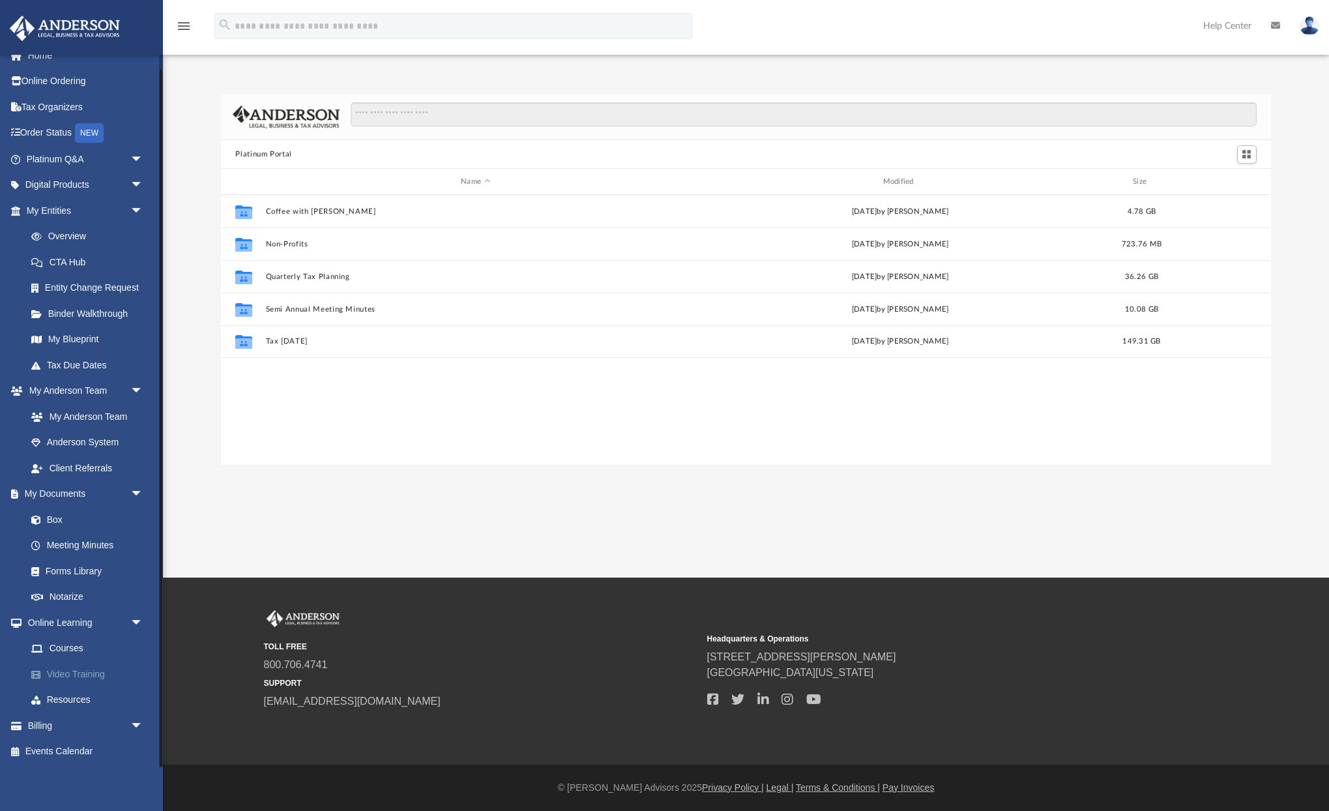
scroll to position [297, 1049]
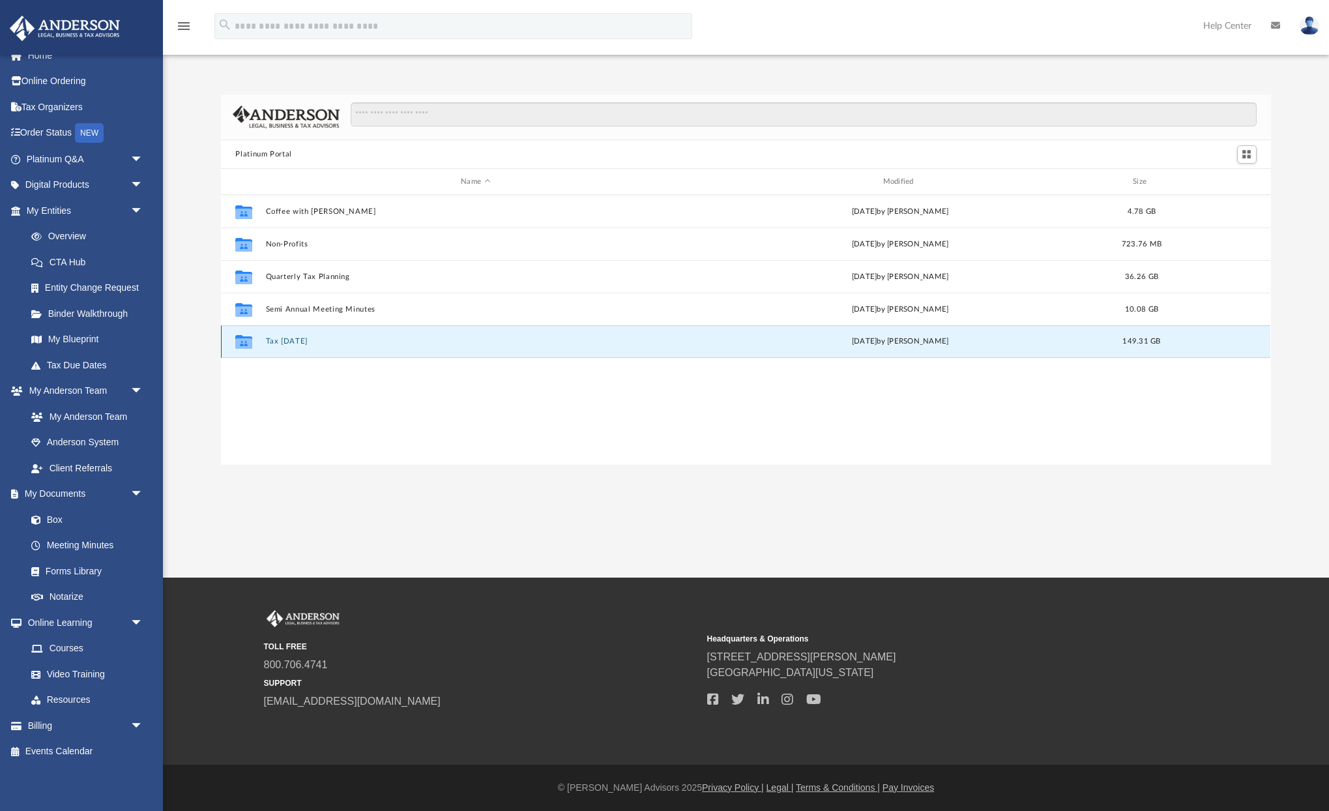
click at [296, 341] on button "Tax Tuesday" at bounding box center [475, 341] width 419 height 8
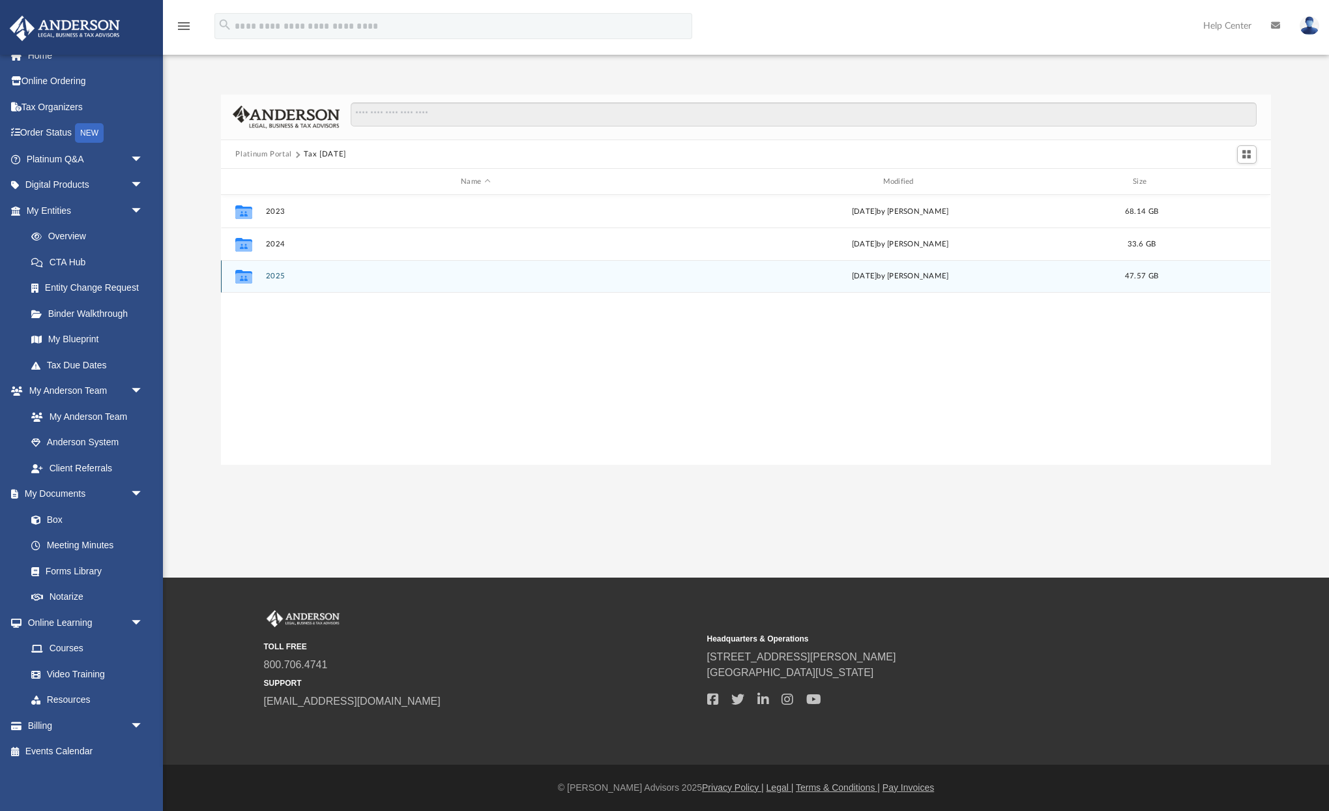
click at [281, 287] on div "Collaborated Folder 2025 Wed Sep 24 2025 by Zyan Treadwell 47.57 GB" at bounding box center [745, 276] width 1049 height 33
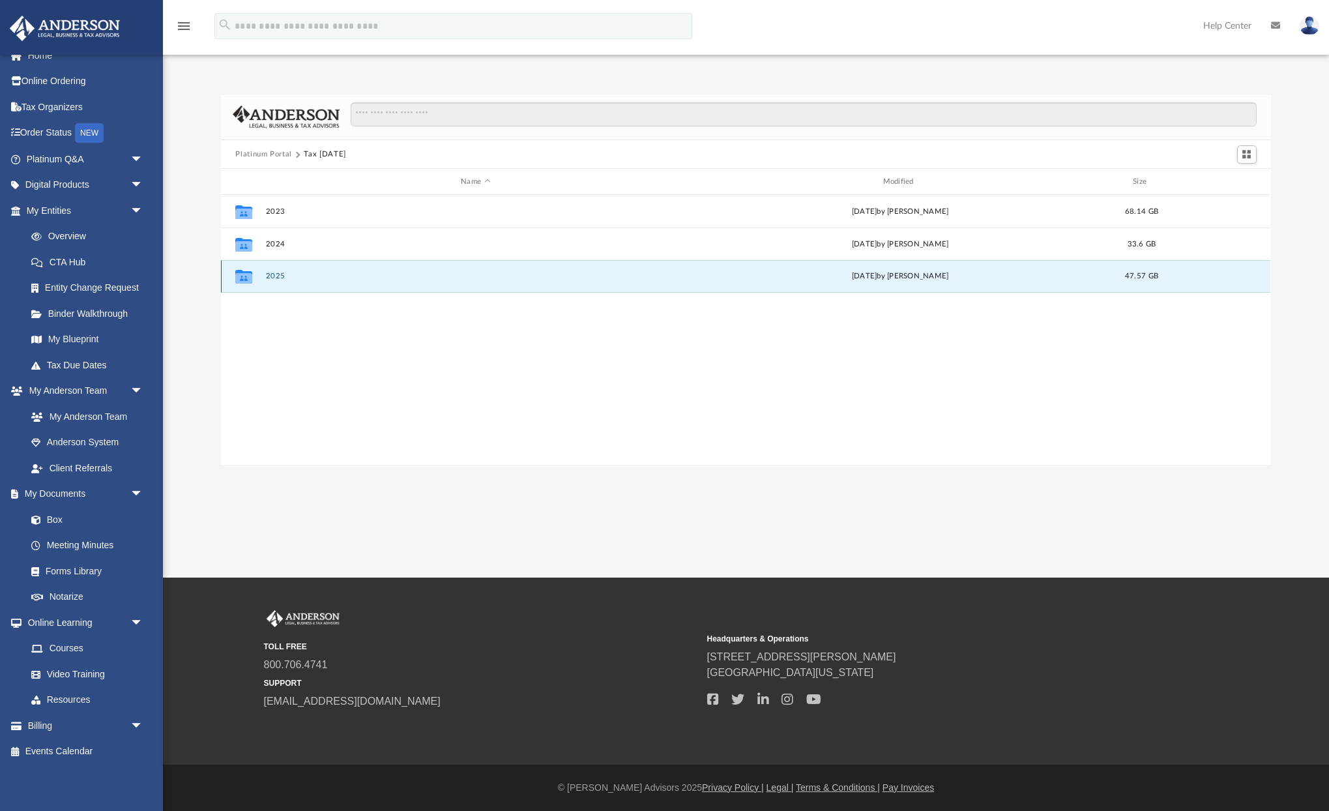
click at [274, 280] on button "2025" at bounding box center [475, 276] width 419 height 8
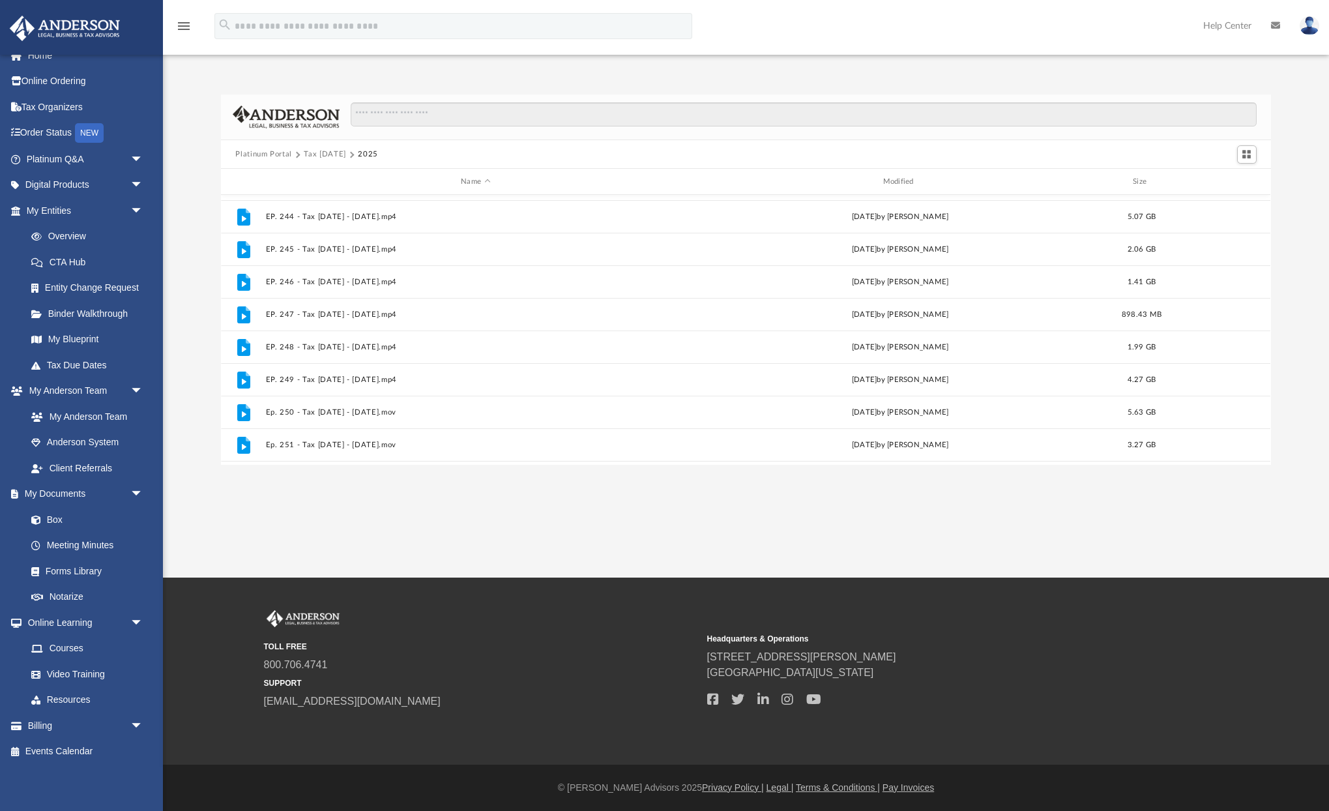
scroll to position [349, 0]
click at [68, 649] on link "Courses" at bounding box center [90, 648] width 145 height 26
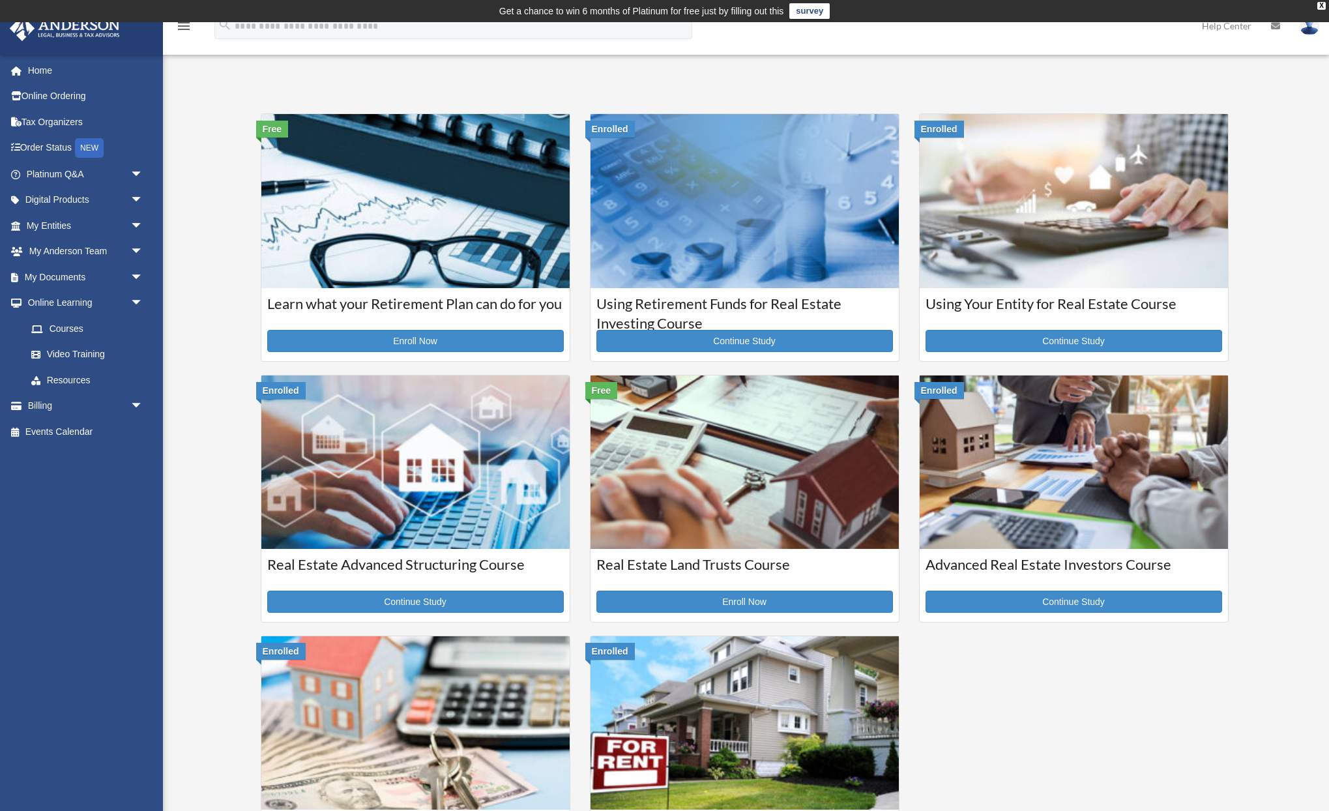
scroll to position [266, 0]
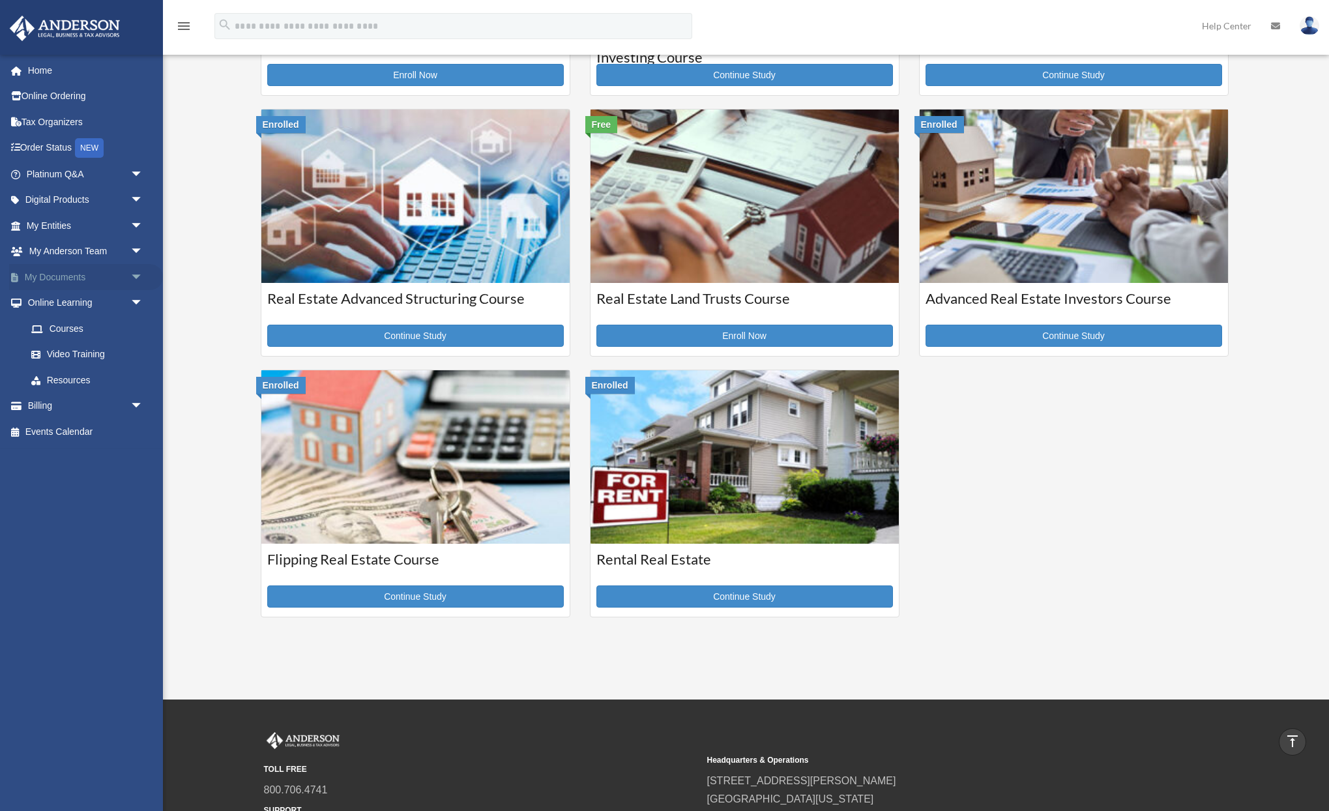
click at [137, 269] on span "arrow_drop_down" at bounding box center [143, 277] width 26 height 27
click at [60, 306] on link "Box" at bounding box center [90, 303] width 145 height 26
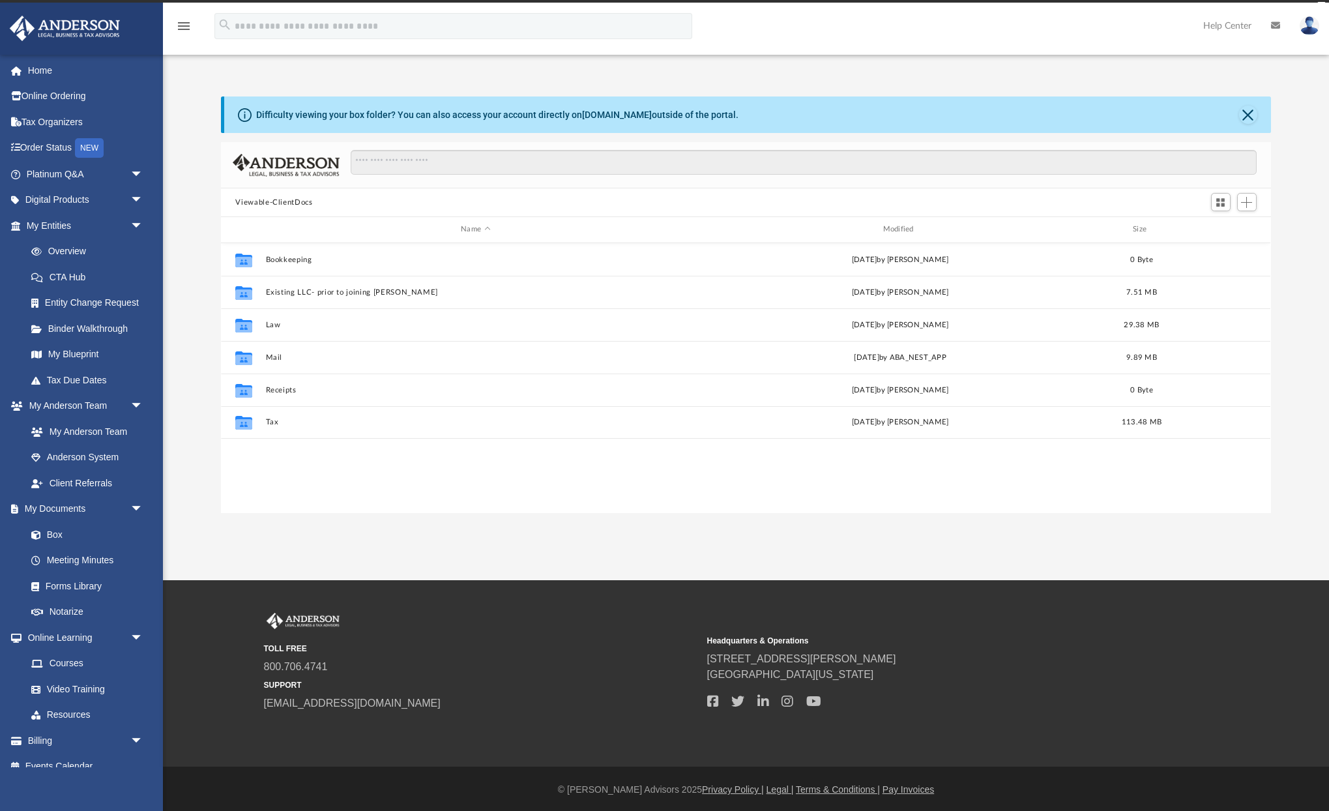
scroll to position [296, 1049]
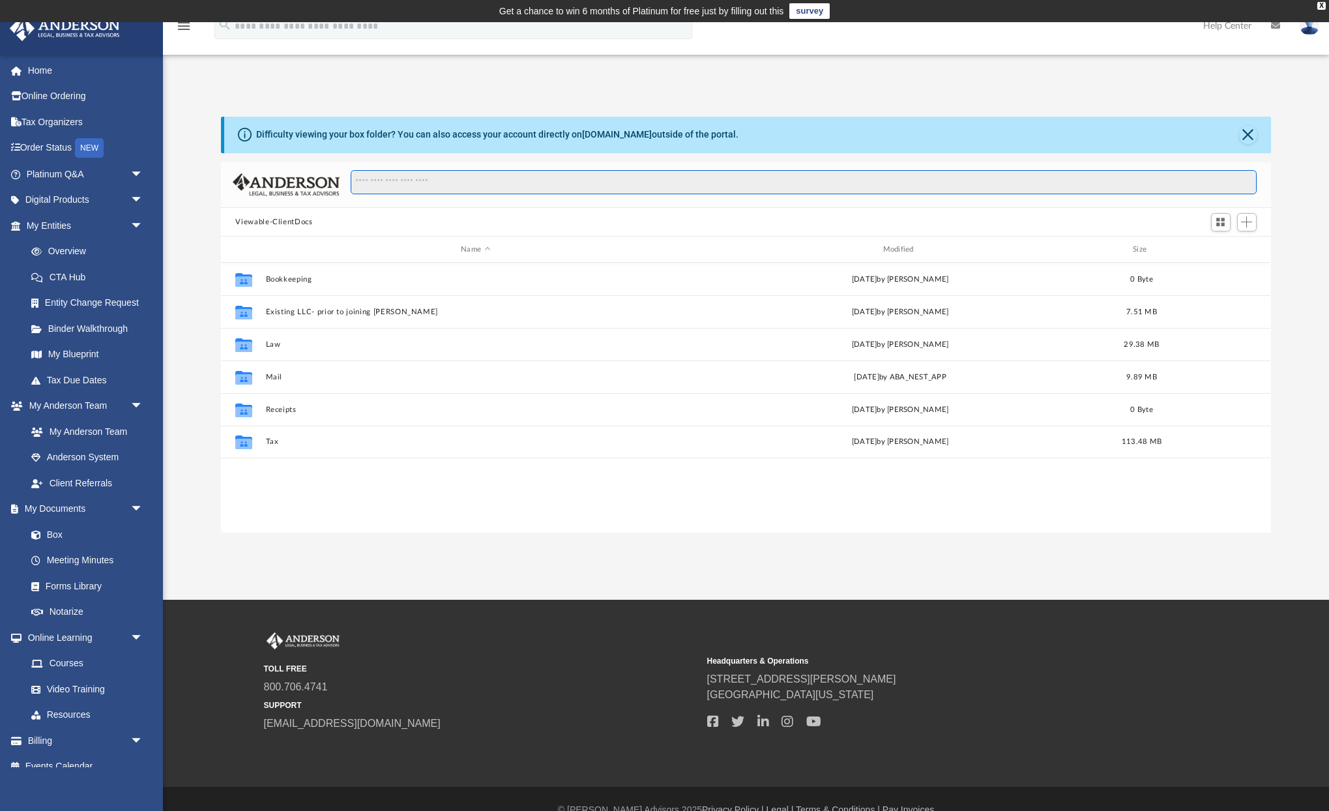
click at [437, 179] on input "Search files and folders" at bounding box center [803, 182] width 905 height 25
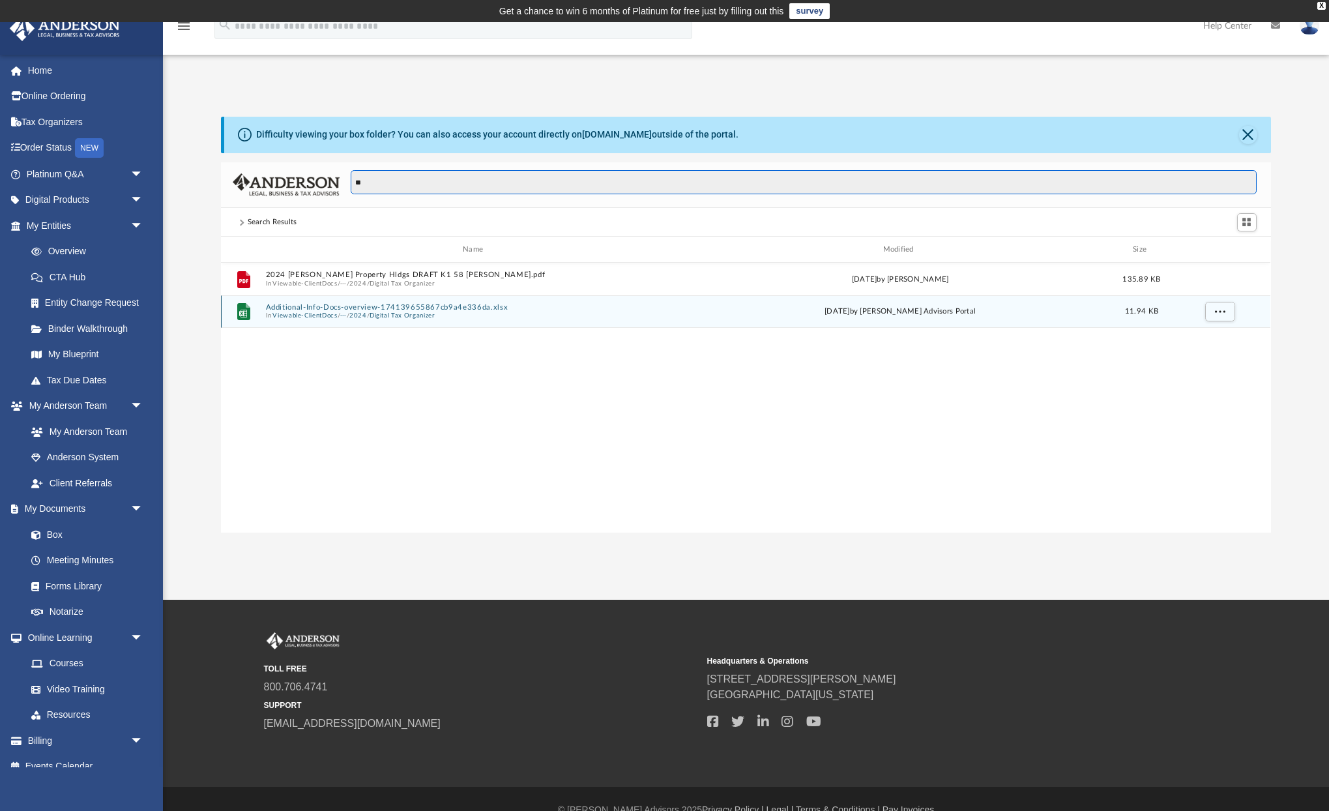
type input "**"
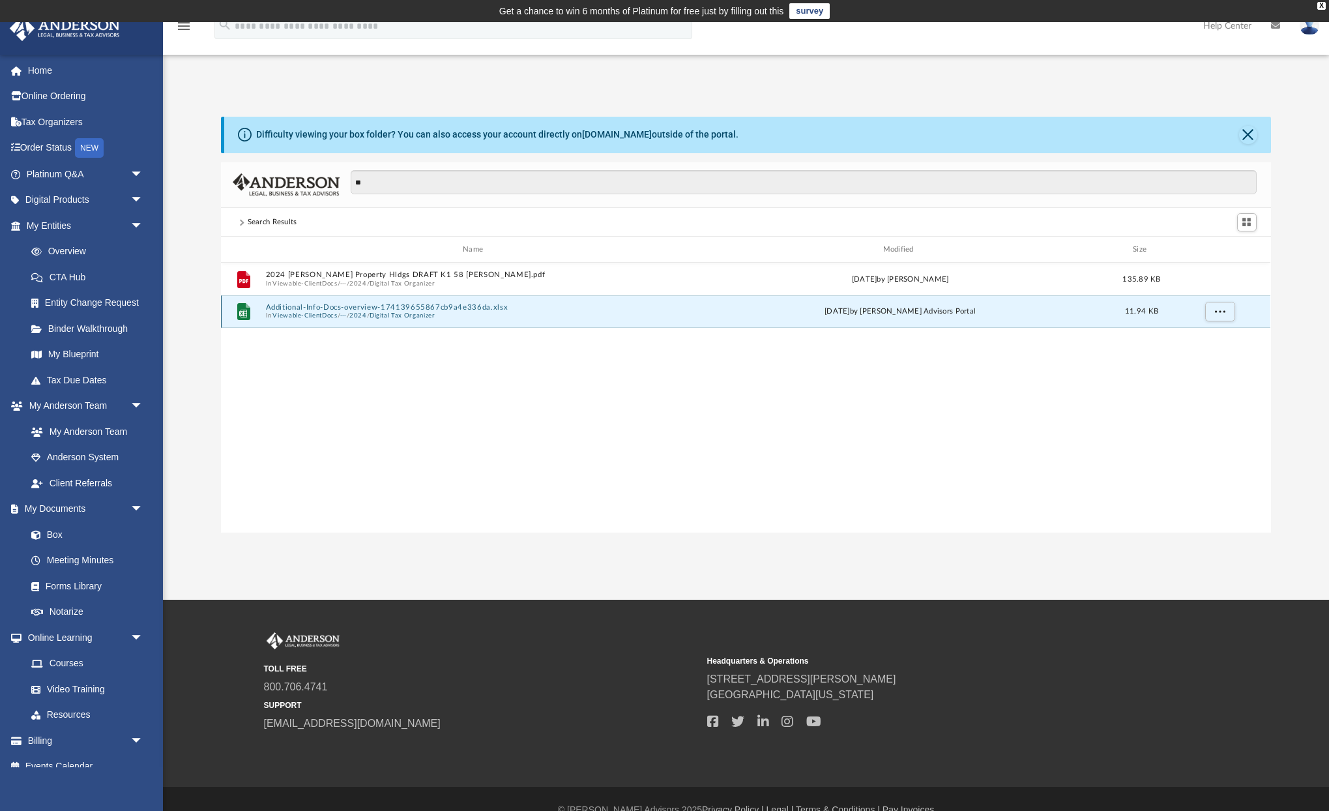
click at [431, 308] on button "Additional-Info-Docs-overview-174139655867cb9a4e336da.xlsx" at bounding box center [475, 307] width 419 height 8
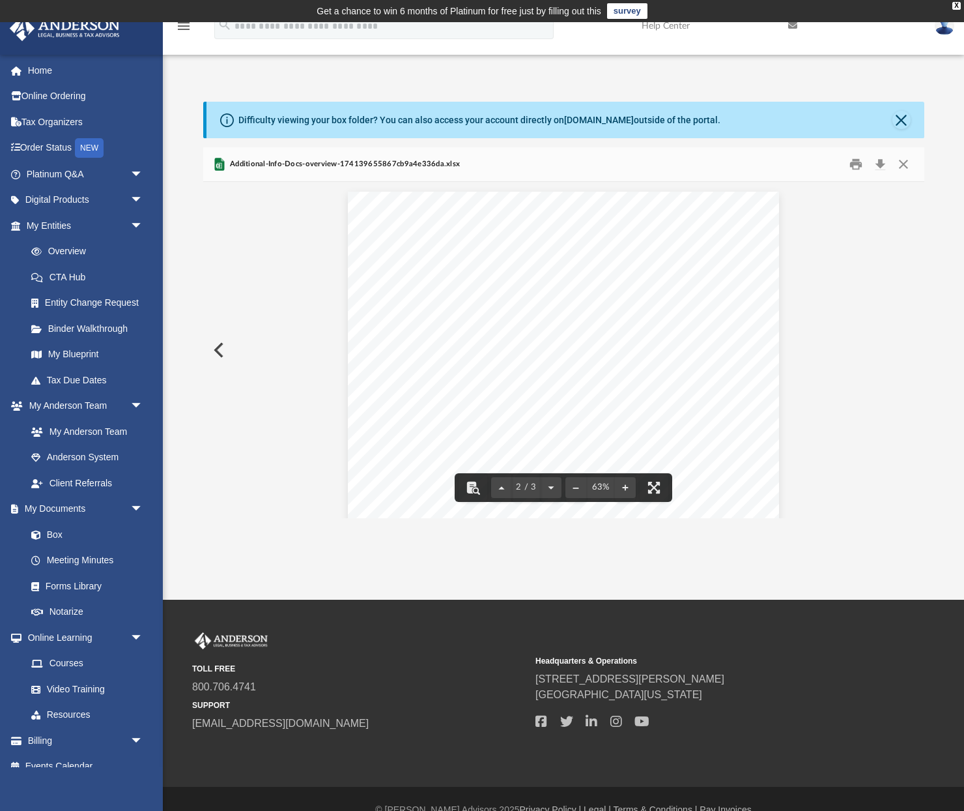
scroll to position [0, 0]
click at [899, 166] on button "Close" at bounding box center [903, 164] width 23 height 20
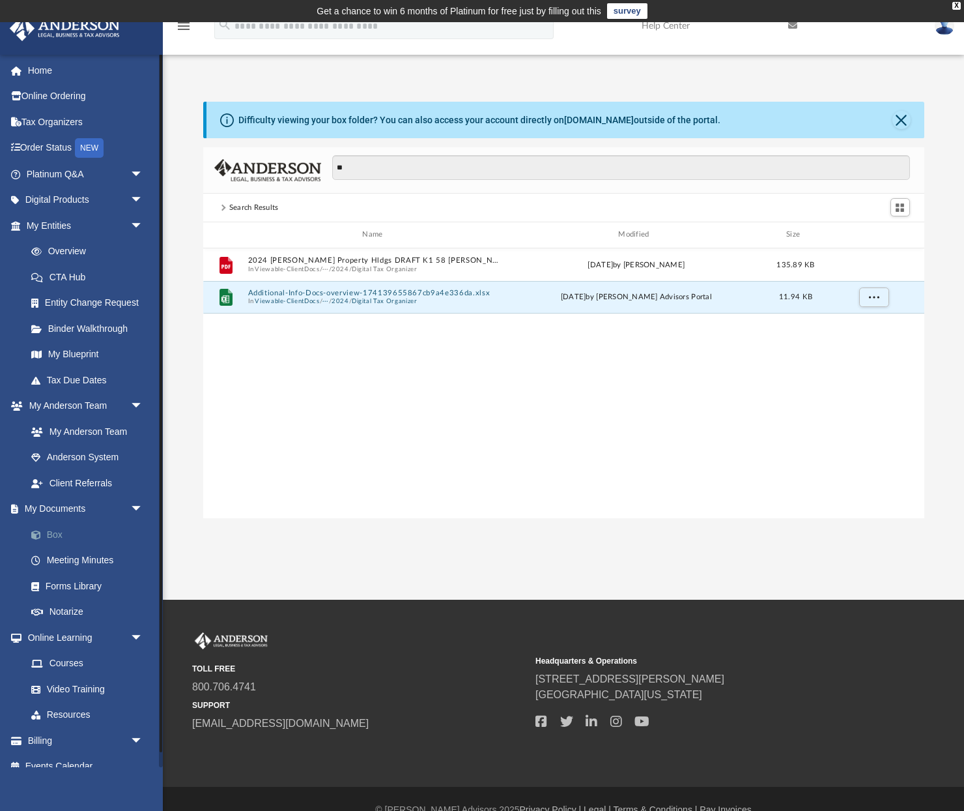
click at [62, 533] on link "Box" at bounding box center [90, 534] width 145 height 26
click at [59, 534] on link "Box" at bounding box center [90, 534] width 145 height 26
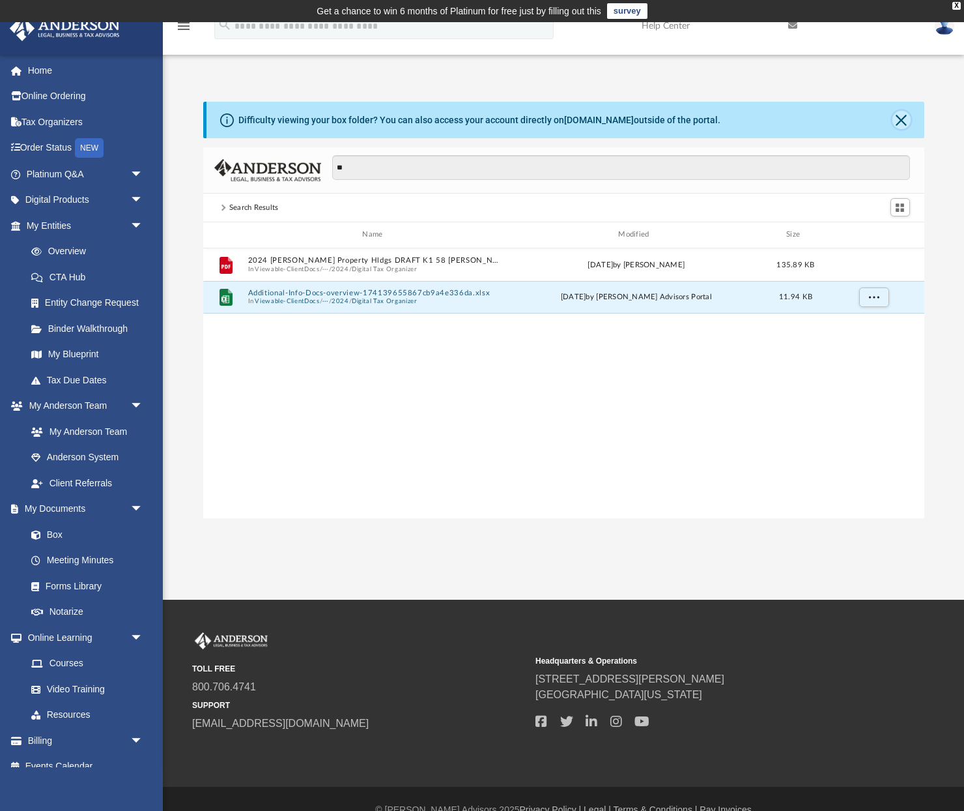
click at [908, 121] on button "Close" at bounding box center [902, 120] width 18 height 18
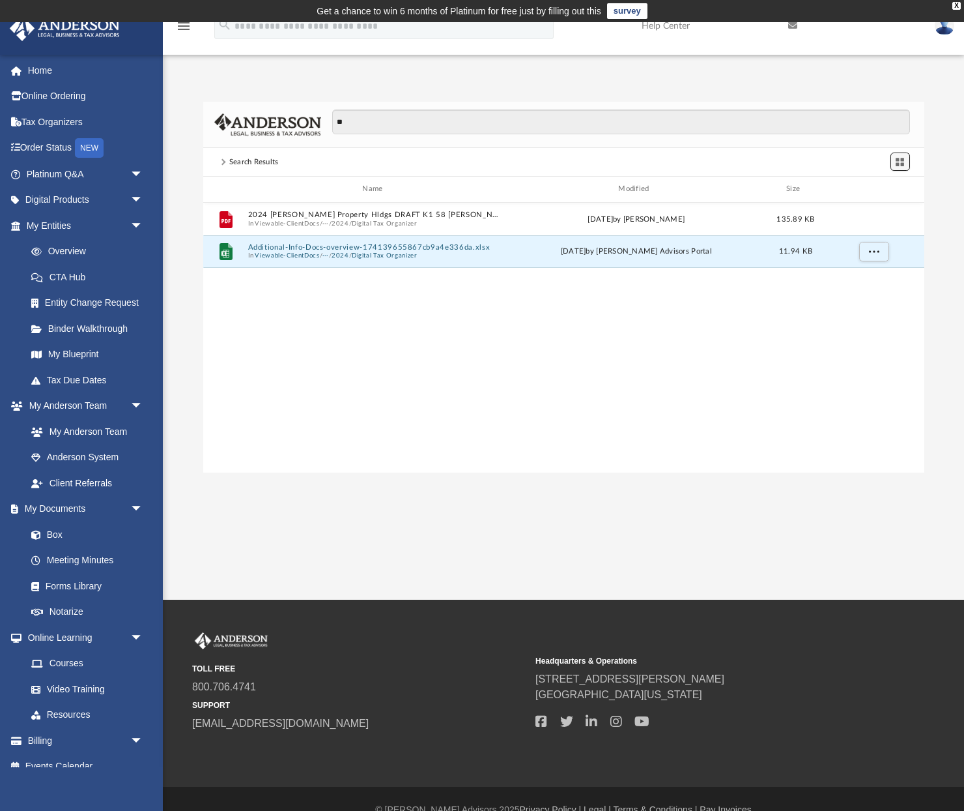
click at [905, 164] on span "Switch to Grid View" at bounding box center [900, 161] width 11 height 11
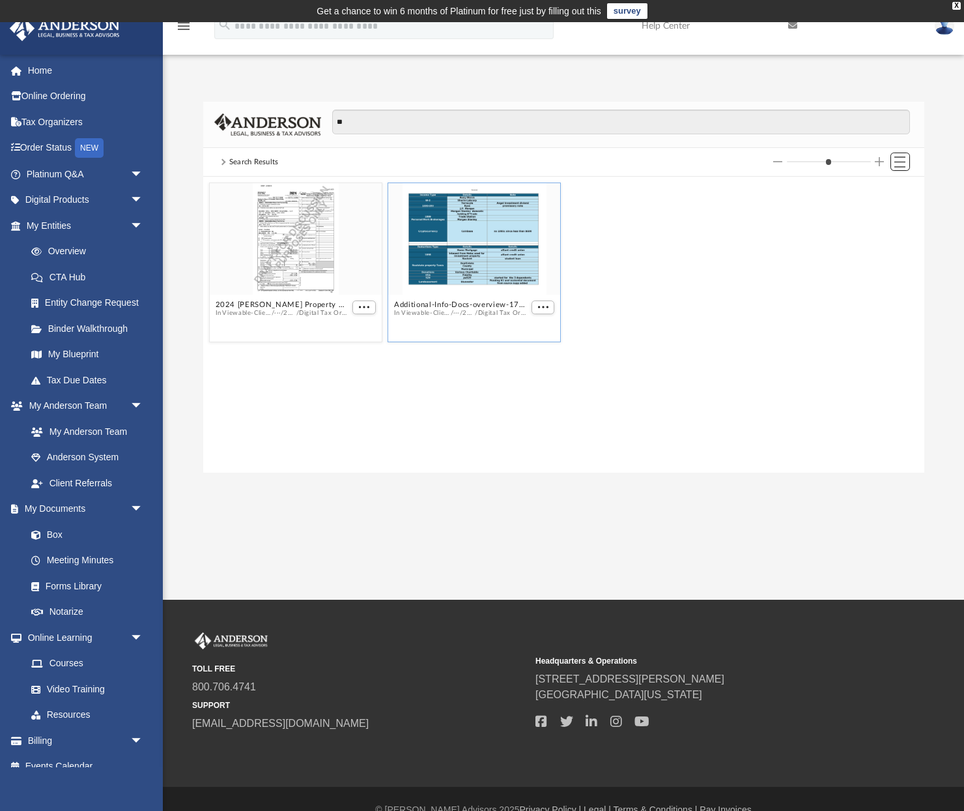
scroll to position [296, 721]
click at [250, 162] on div "Search Results" at bounding box center [254, 162] width 50 height 12
click at [288, 130] on img at bounding box center [267, 124] width 107 height 23
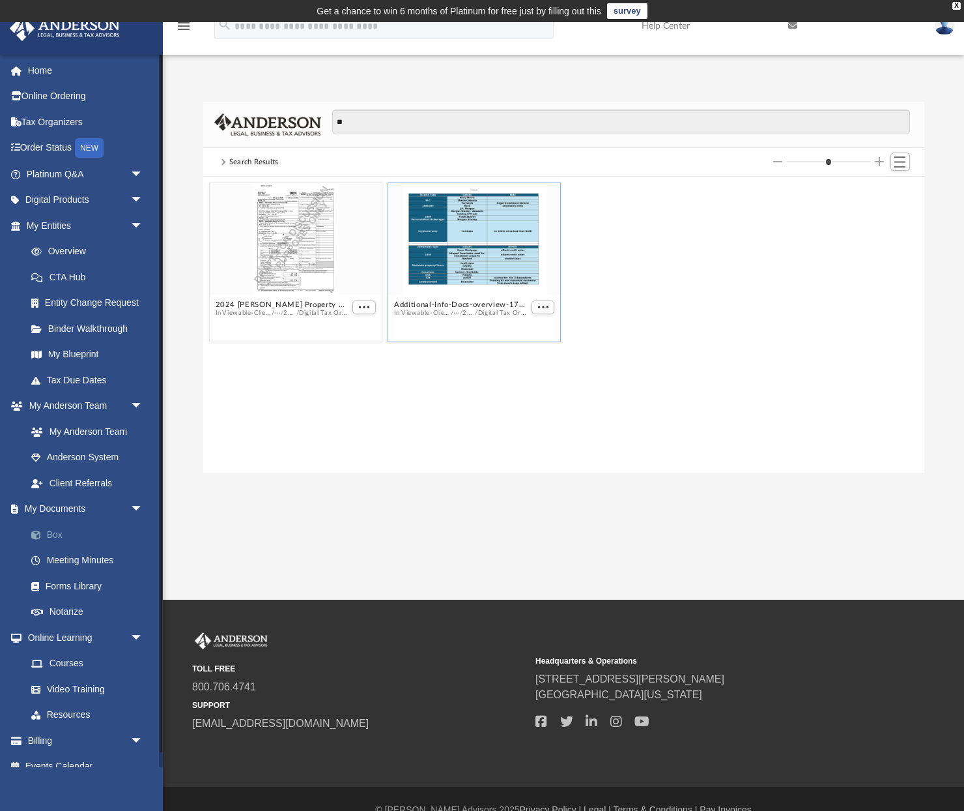
click at [58, 543] on link "Box" at bounding box center [90, 534] width 145 height 26
click at [63, 567] on link "Meeting Minutes" at bounding box center [90, 560] width 145 height 26
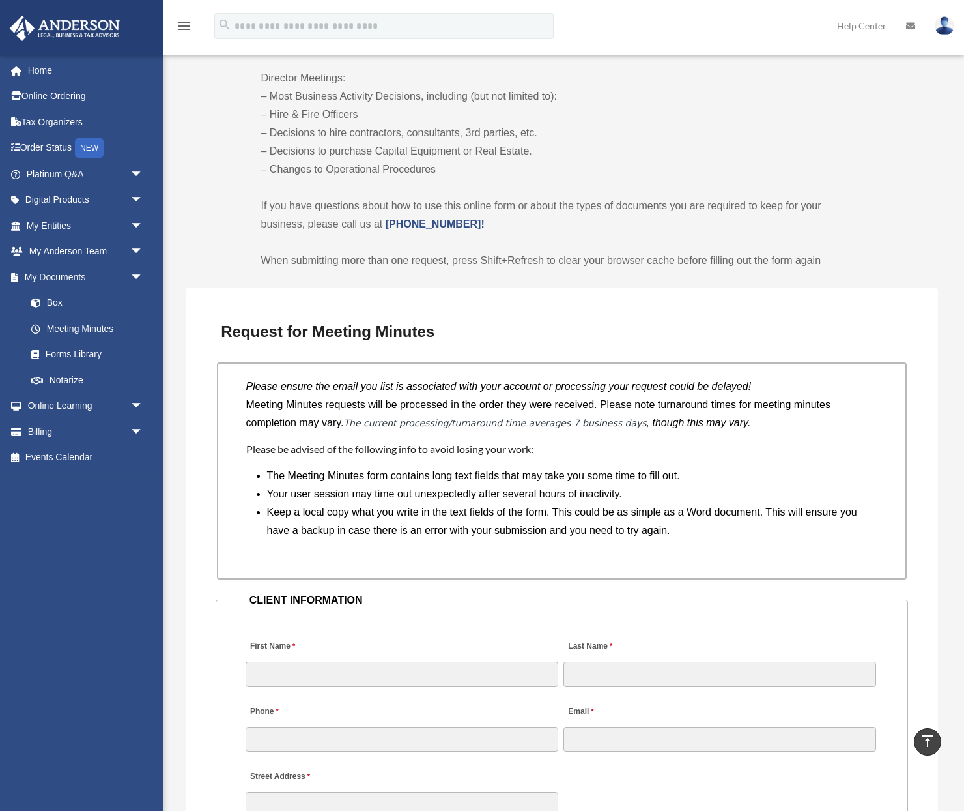
scroll to position [1196, 0]
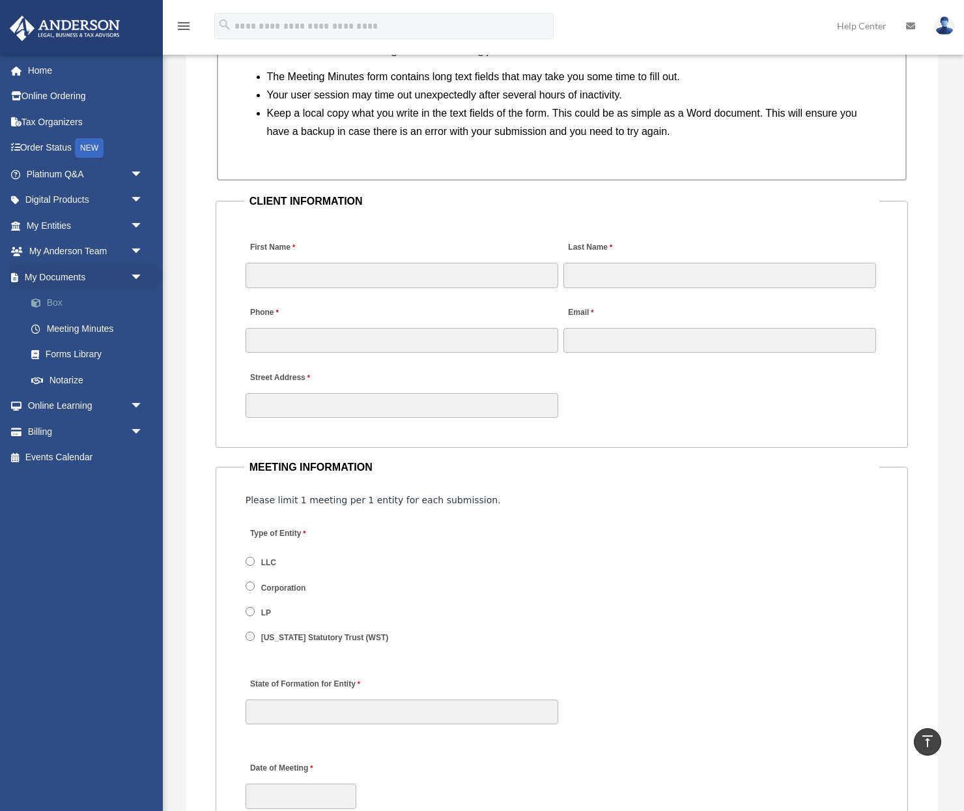
click at [51, 300] on link "Box" at bounding box center [90, 303] width 145 height 26
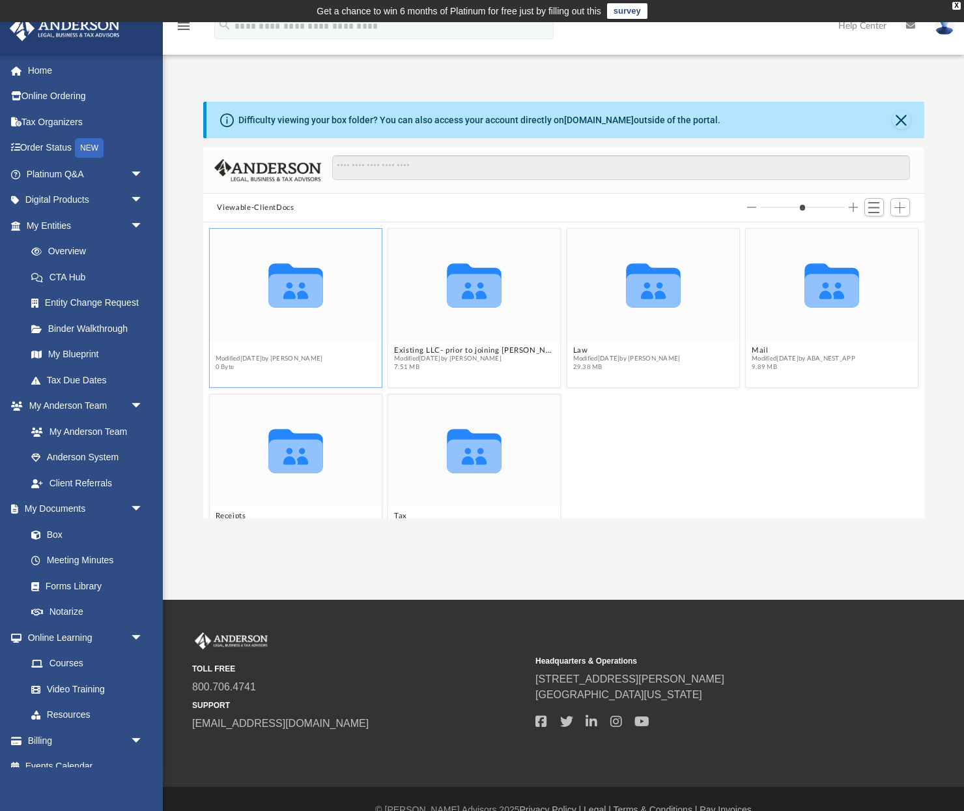
scroll to position [41, 0]
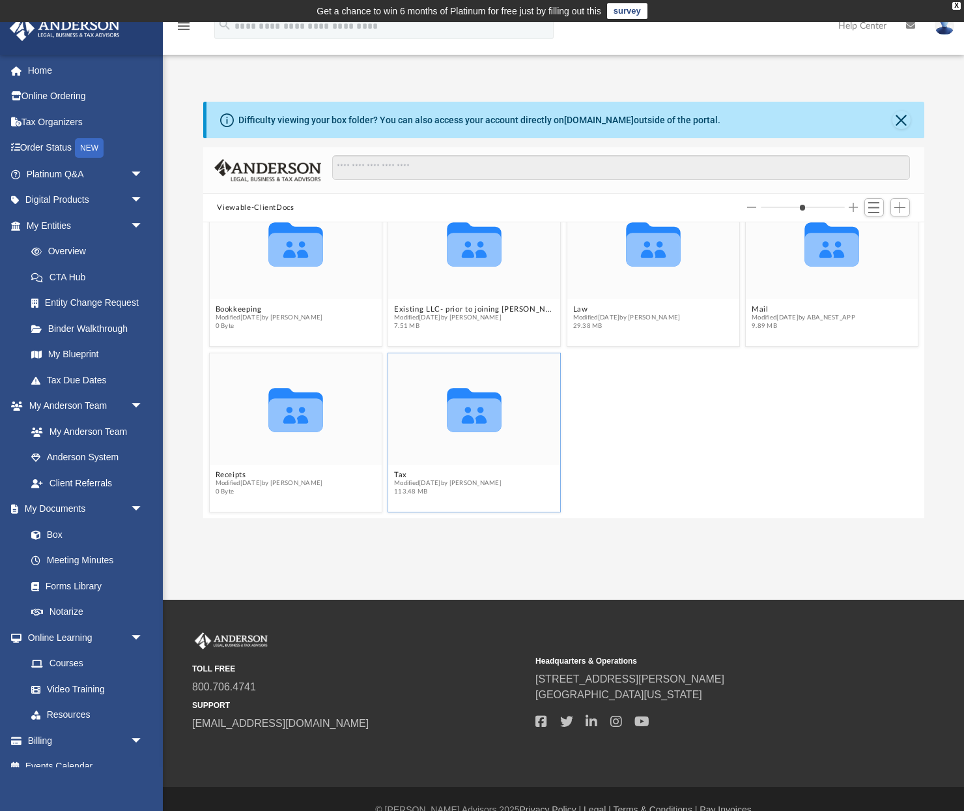
click at [442, 492] on span "113.48 MB" at bounding box center [448, 491] width 108 height 8
click at [460, 429] on icon "grid" at bounding box center [474, 414] width 55 height 33
click at [873, 208] on span "Switch to List View" at bounding box center [874, 207] width 11 height 11
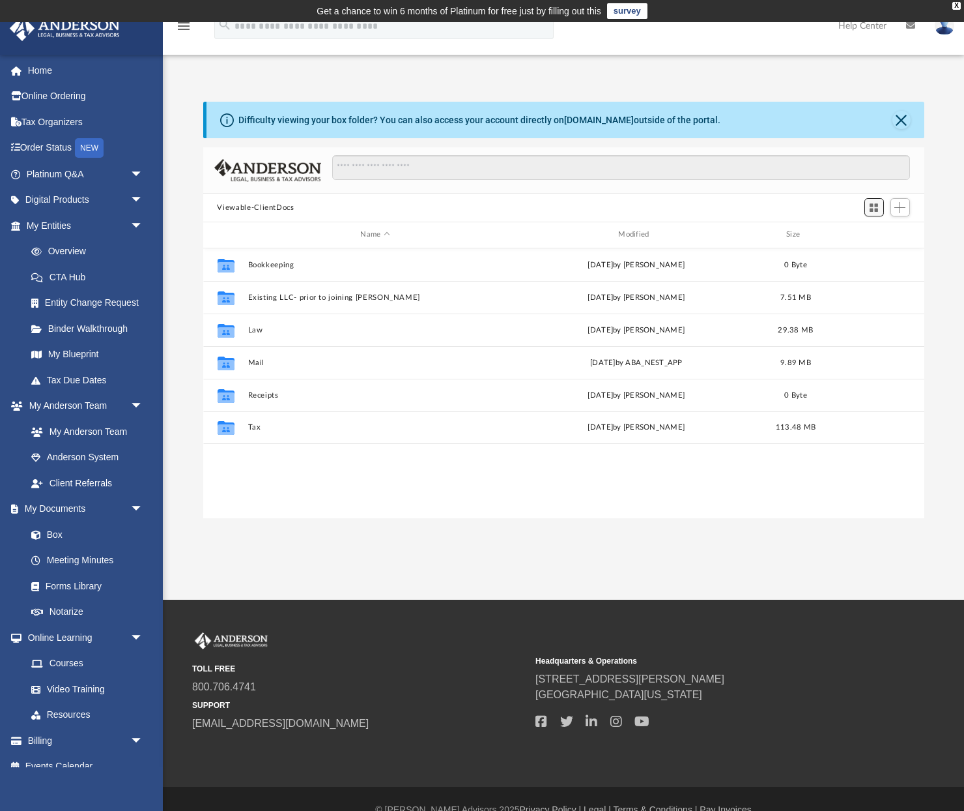
scroll to position [296, 721]
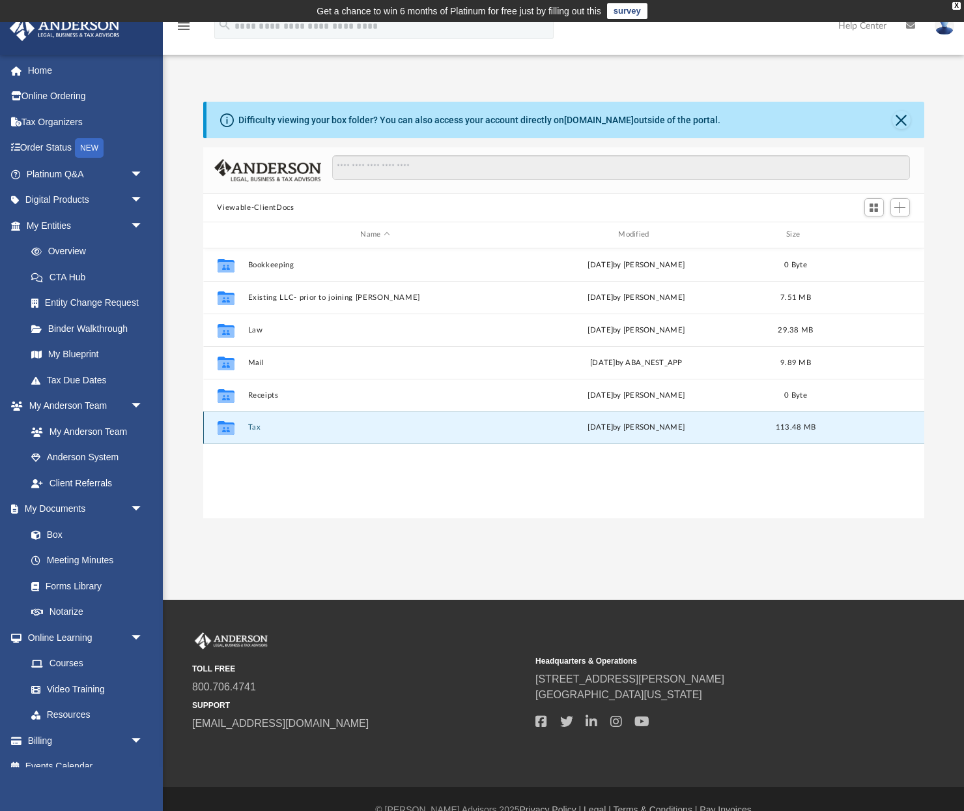
click at [253, 427] on button "Tax" at bounding box center [375, 427] width 255 height 8
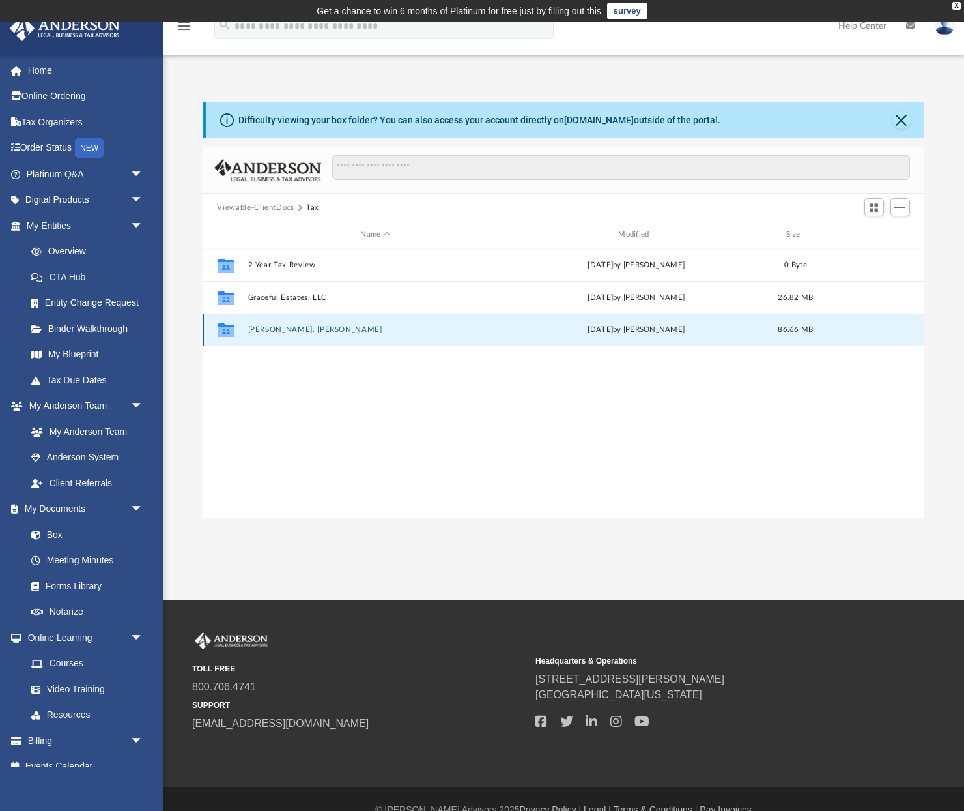
click at [272, 331] on button "Joseph, Dr. Rony" at bounding box center [375, 329] width 255 height 8
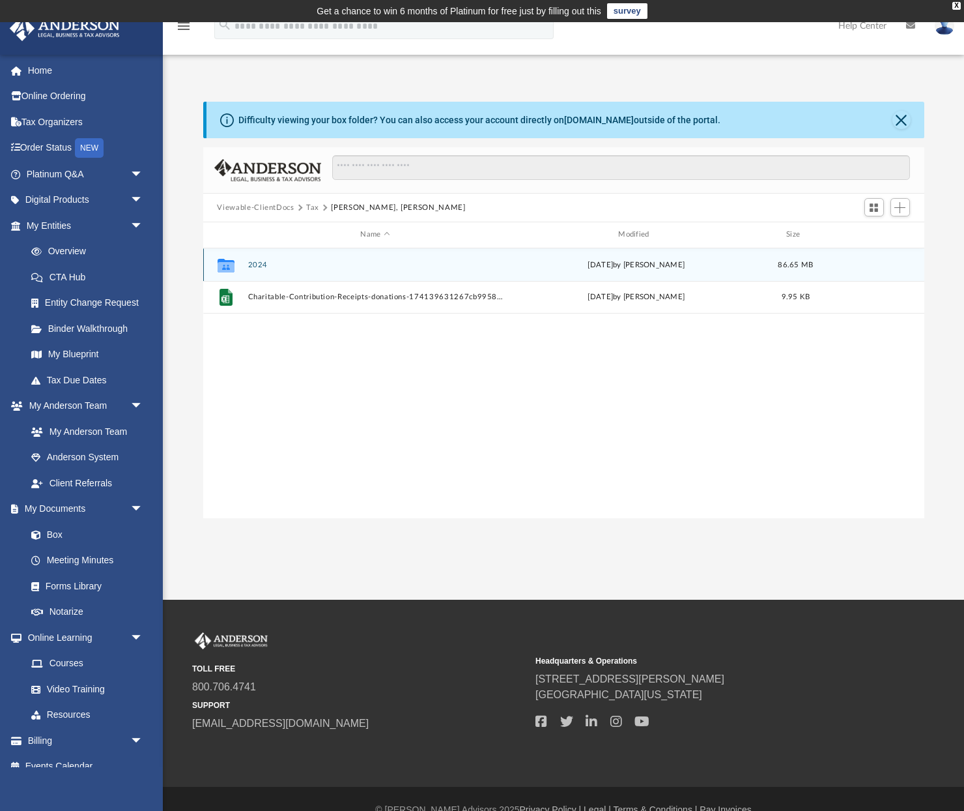
click at [257, 267] on button "2024" at bounding box center [375, 265] width 255 height 8
click at [270, 269] on div "Collaborated Folder Digital Tax Organizer Fri Sep 12 2025 by Rony Joseph 86.65 …" at bounding box center [563, 264] width 721 height 33
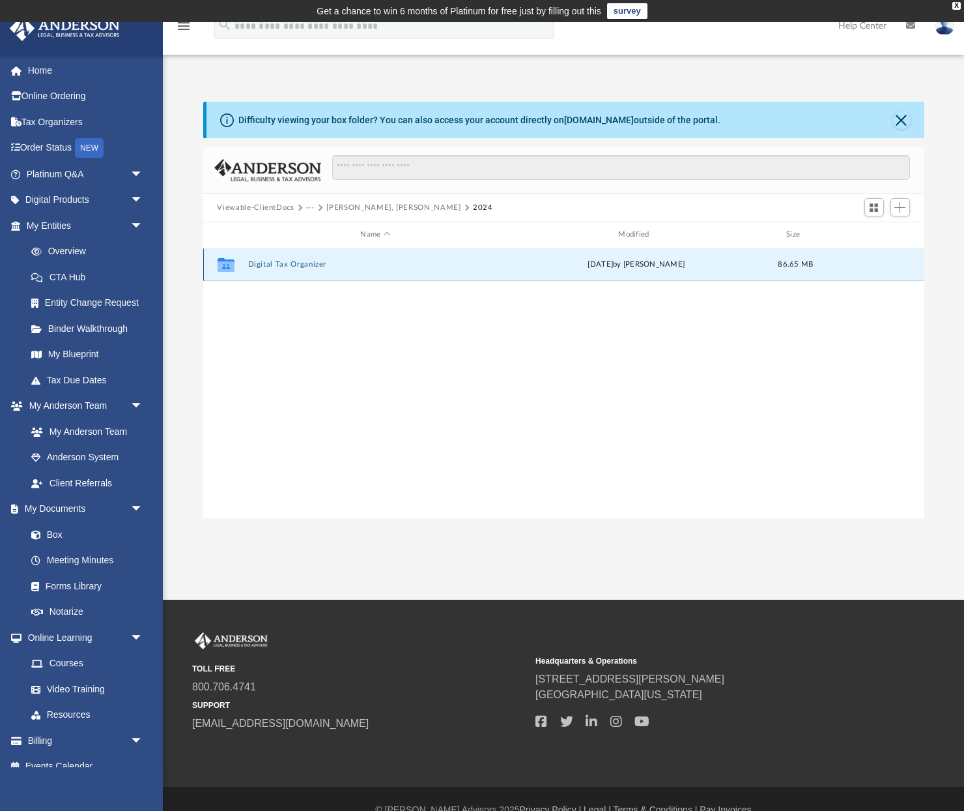
click at [272, 265] on button "Digital Tax Organizer" at bounding box center [375, 264] width 255 height 8
click at [271, 264] on button "Digital Tax Organizer" at bounding box center [375, 264] width 255 height 8
click at [266, 265] on button "Digital Tax Organizer" at bounding box center [375, 264] width 255 height 8
click at [678, 266] on div "Fri Sep 12 2025 by Rony Joseph" at bounding box center [636, 265] width 255 height 12
click at [316, 259] on div "Collaborated Folder Digital Tax Organizer Fri Sep 12 2025 by Rony Joseph 86.65 …" at bounding box center [563, 264] width 721 height 33
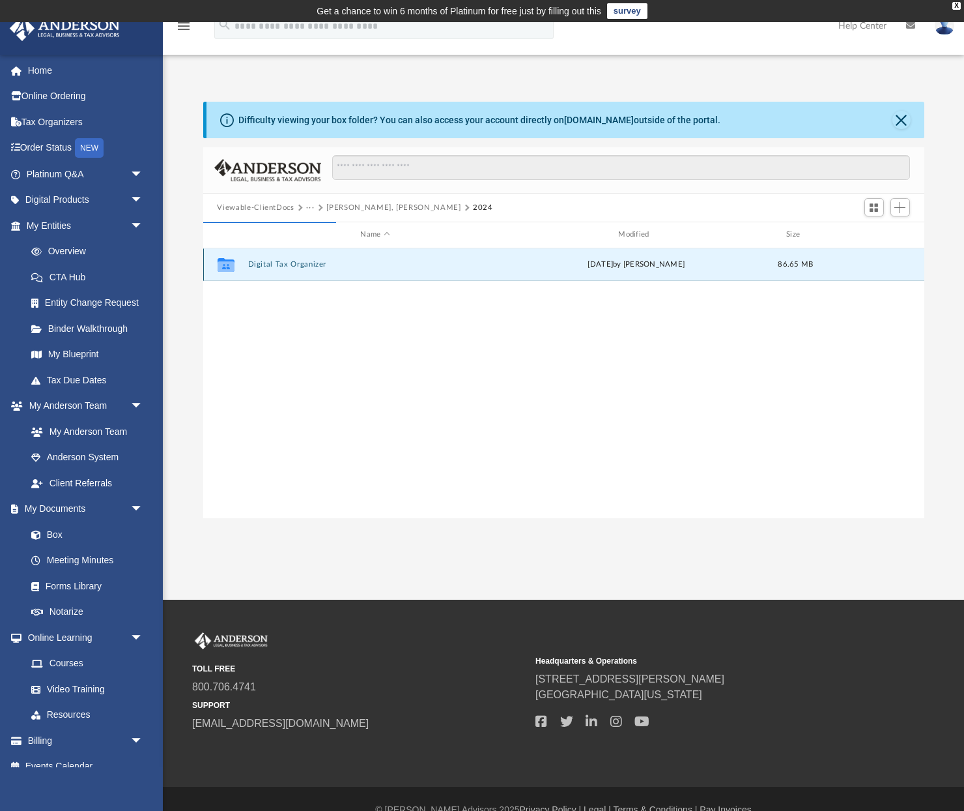
click at [287, 265] on button "Digital Tax Organizer" at bounding box center [375, 264] width 255 height 8
drag, startPoint x: 287, startPoint y: 265, endPoint x: 251, endPoint y: 267, distance: 36.5
click at [286, 265] on button "Digital Tax Organizer" at bounding box center [375, 264] width 255 height 8
click at [276, 268] on button "Digital Tax Organizer" at bounding box center [375, 264] width 255 height 8
click at [217, 267] on icon "Collaborated Folder" at bounding box center [225, 264] width 21 height 21
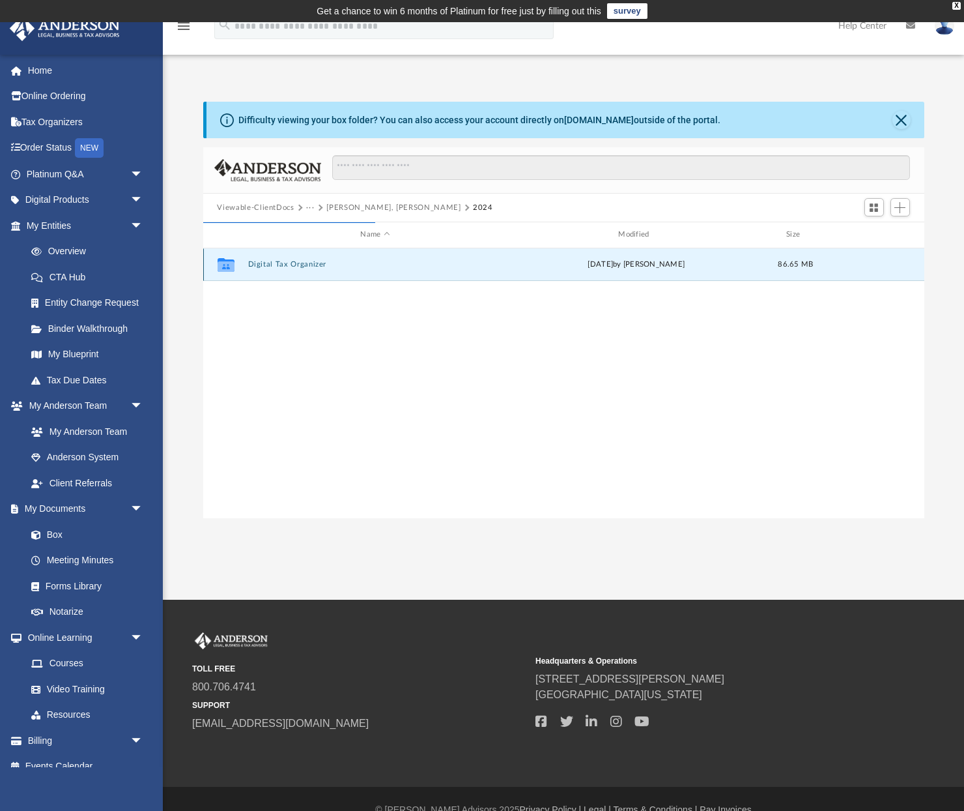
click at [257, 265] on button "Digital Tax Organizer" at bounding box center [375, 264] width 255 height 8
click at [273, 264] on button "Digital Tax Organizer" at bounding box center [375, 264] width 255 height 8
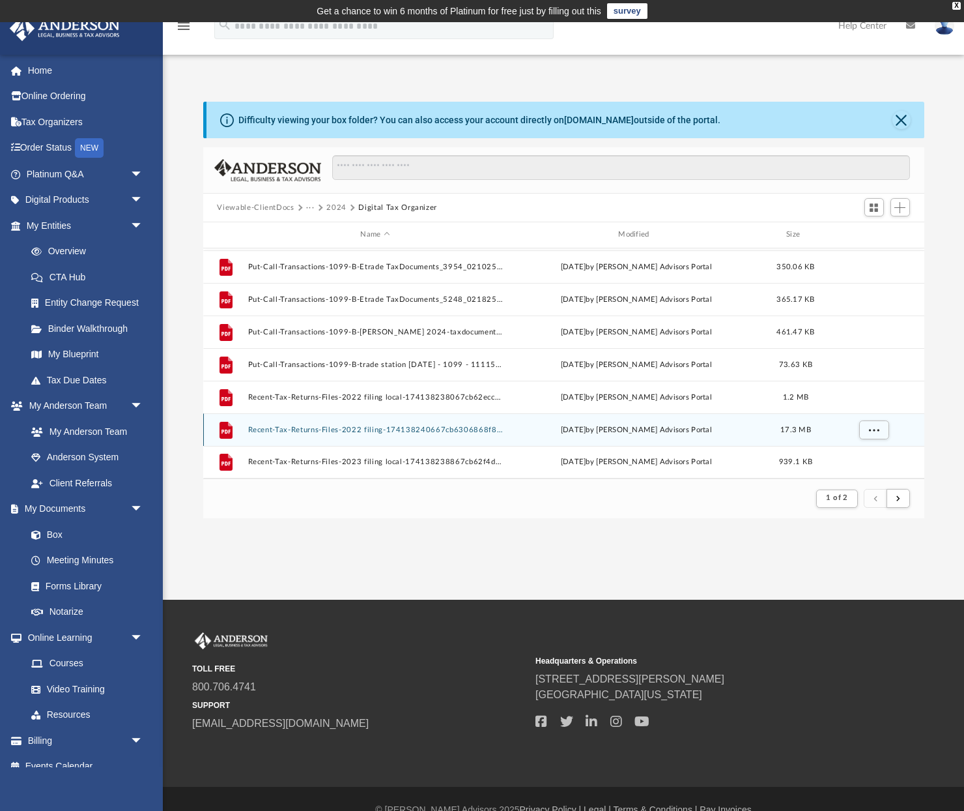
scroll to position [22, 0]
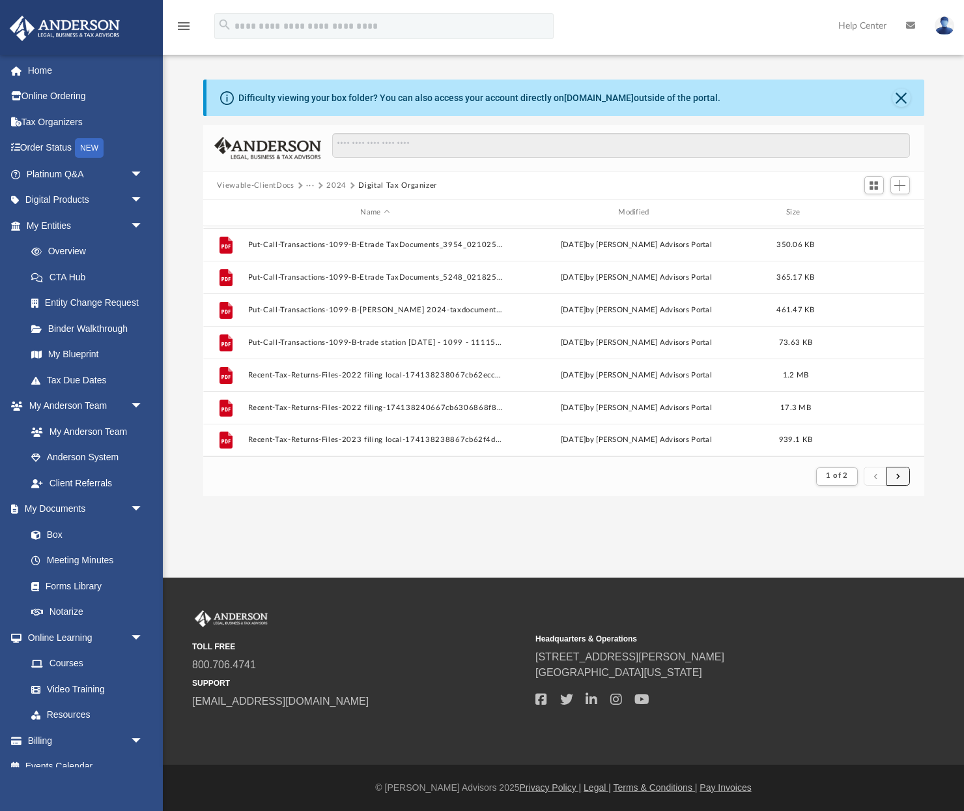
click at [896, 483] on button "submit" at bounding box center [898, 476] width 23 height 19
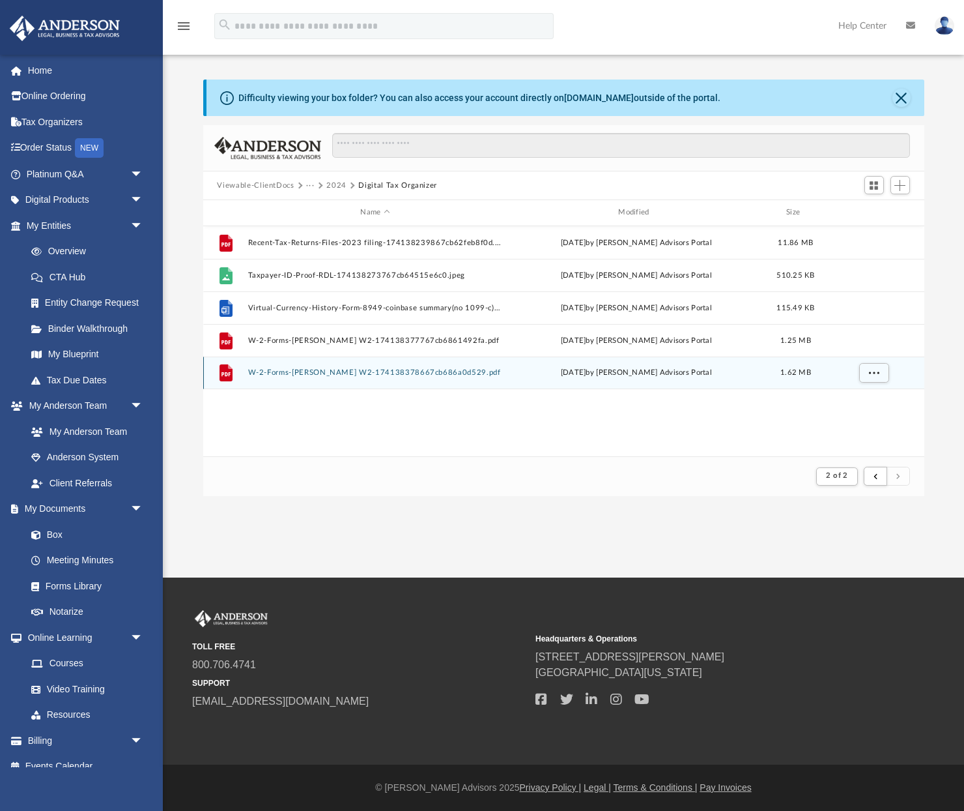
scroll to position [0, 0]
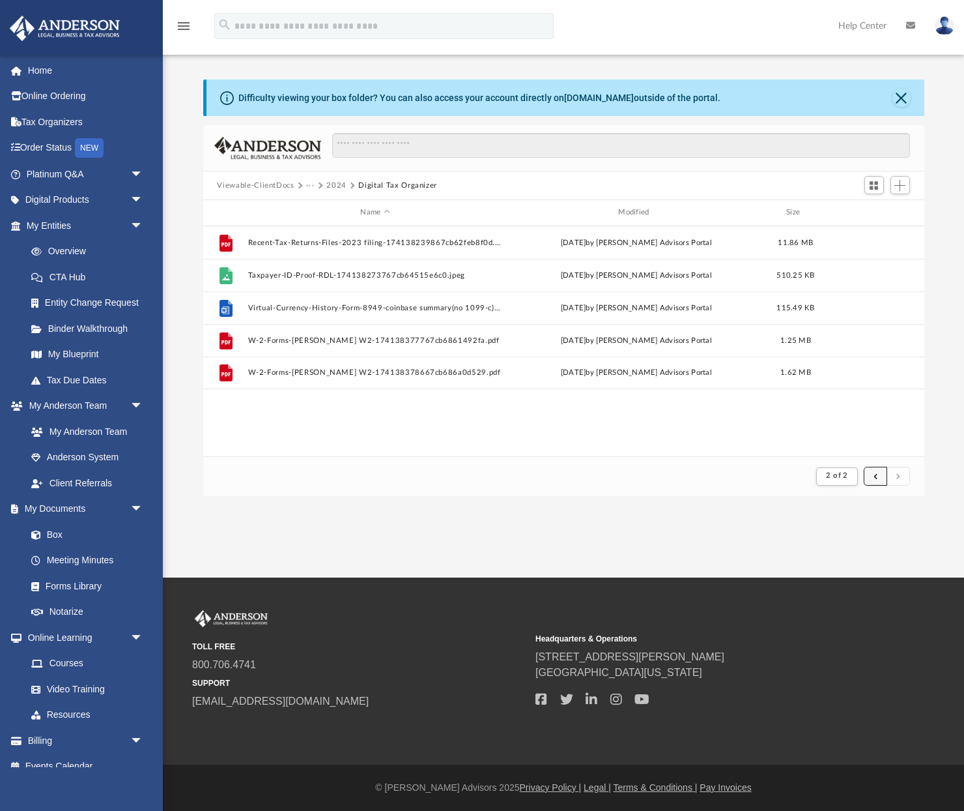
click at [871, 480] on button "submit" at bounding box center [875, 476] width 23 height 19
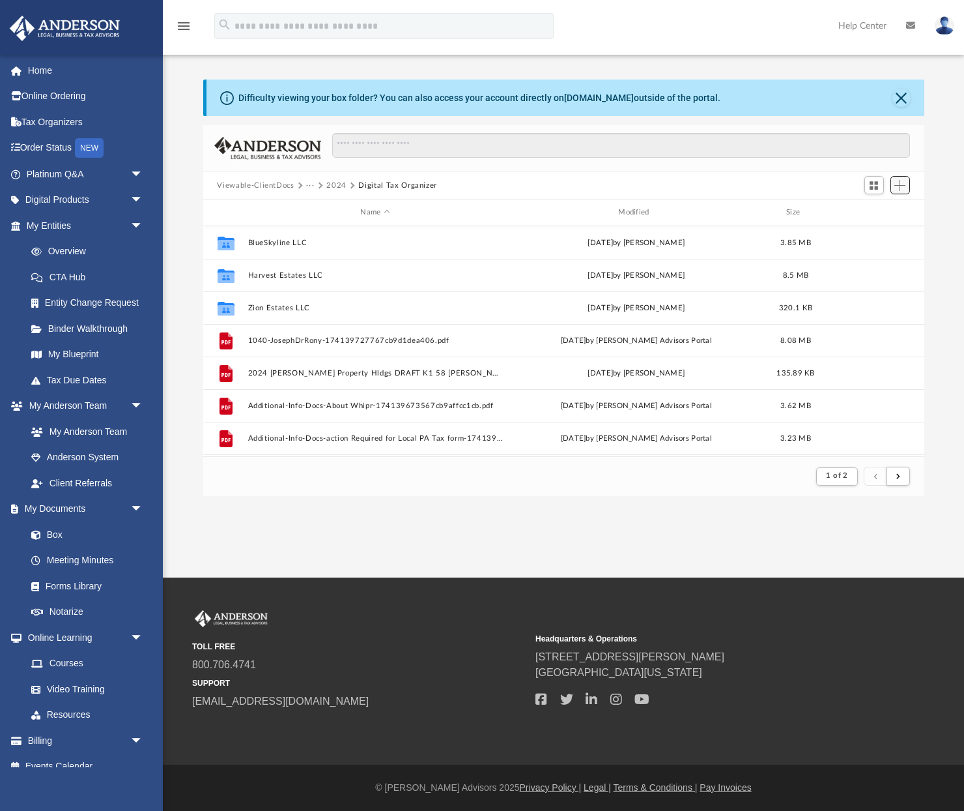
click at [901, 184] on span "Add" at bounding box center [900, 185] width 11 height 11
click at [250, 528] on div "App dr.rjoseph@yahoo.com Sign Out dr.rjoseph@yahoo.com Home Online Ordering Tax…" at bounding box center [482, 288] width 964 height 577
